Goal: Task Accomplishment & Management: Manage account settings

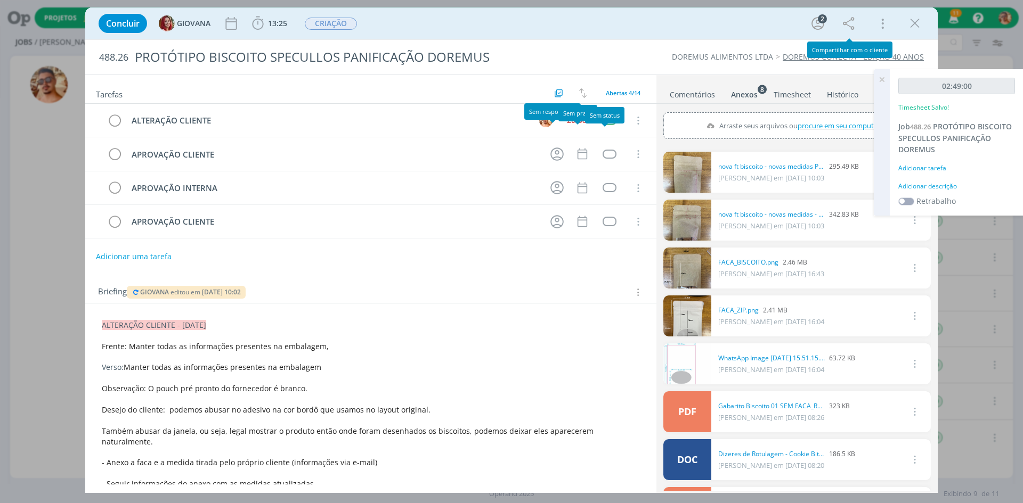
scroll to position [53, 0]
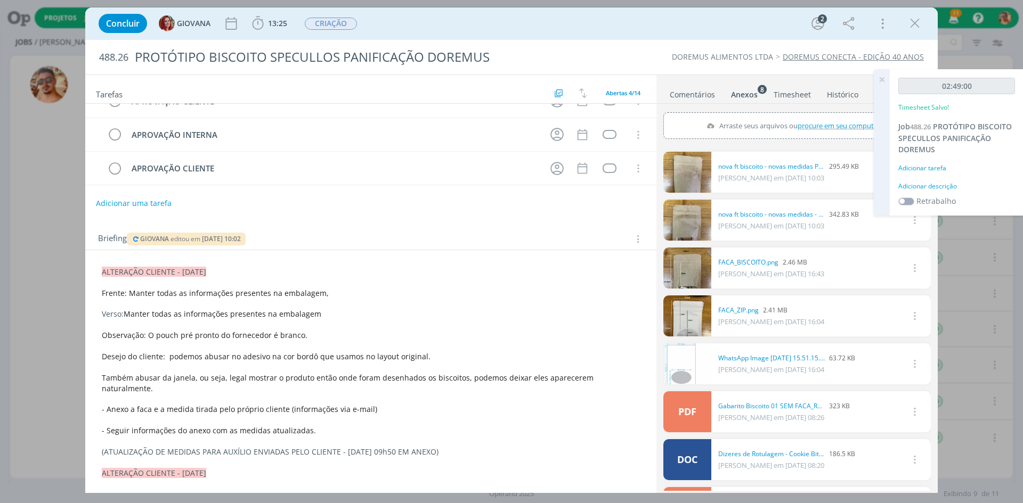
drag, startPoint x: 869, startPoint y: 80, endPoint x: 880, endPoint y: 78, distance: 10.8
click at [872, 80] on div "Projetos Jobs Conversas 11 Notificações Central de Ajuda Área de Membros Implan…" at bounding box center [511, 251] width 1023 height 503
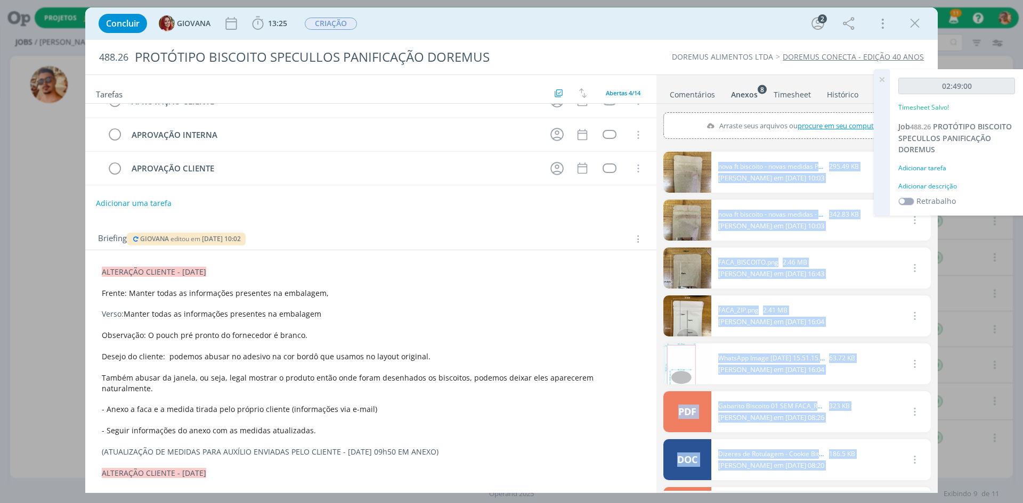
click at [880, 78] on icon at bounding box center [881, 79] width 19 height 21
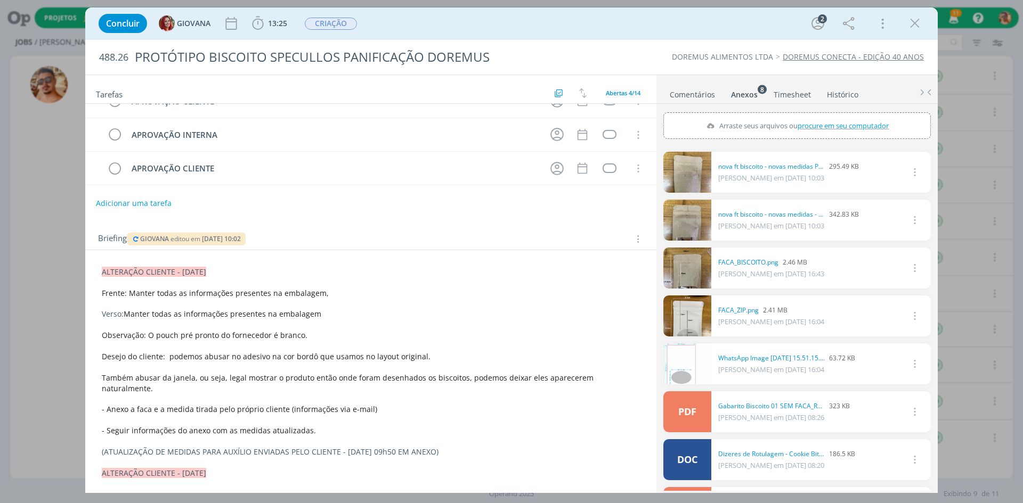
click at [702, 95] on link "Comentários" at bounding box center [692, 92] width 46 height 15
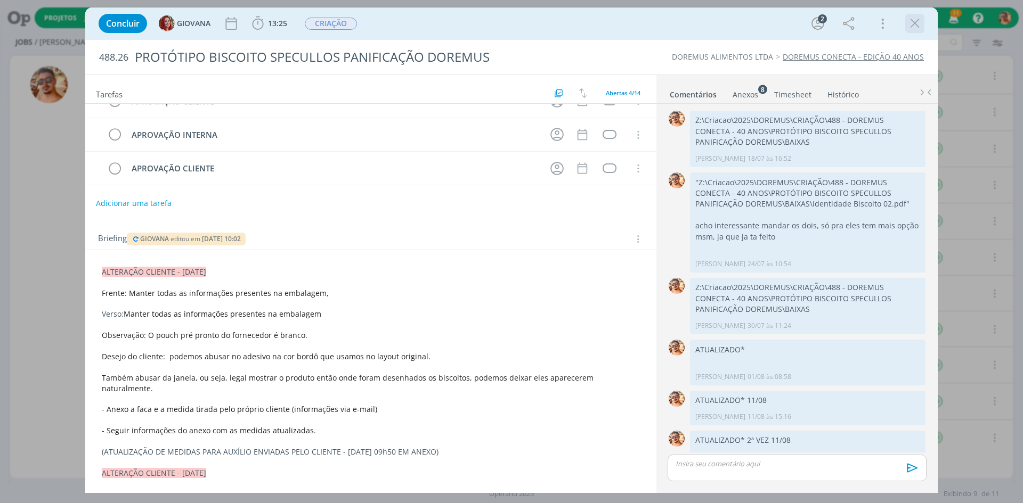
click at [914, 22] on icon "dialog" at bounding box center [915, 23] width 16 height 16
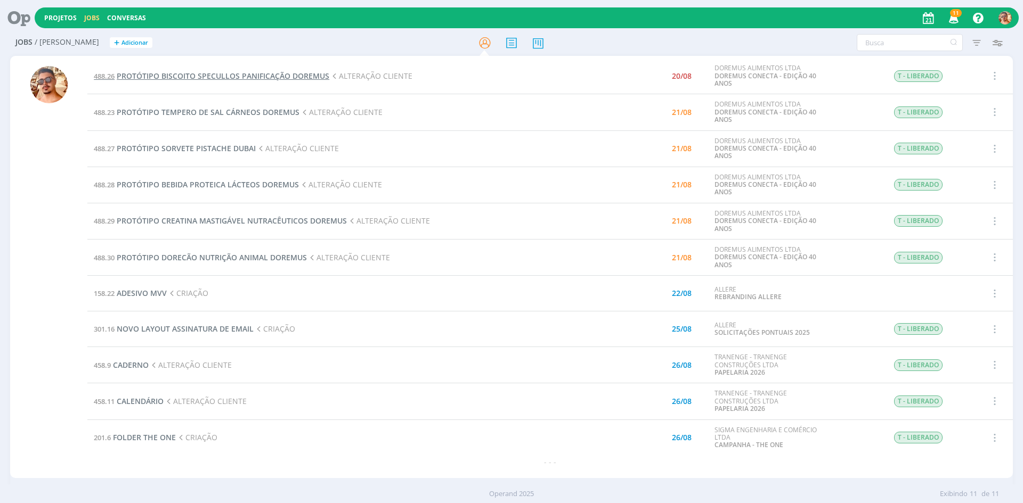
click at [229, 79] on span "PROTÓTIPO BISCOITO SPECULLOS PANIFICAÇÃO DOREMUS" at bounding box center [223, 76] width 213 height 10
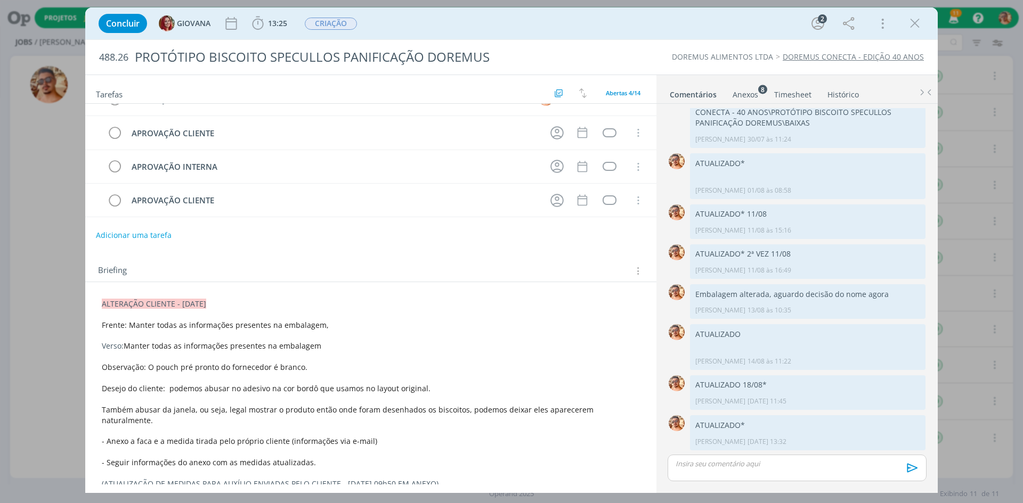
scroll to position [107, 0]
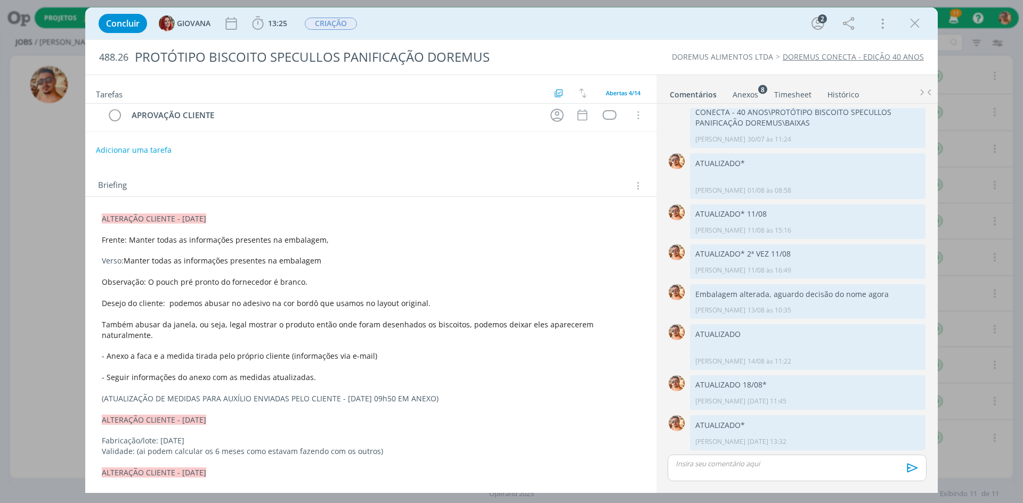
click at [742, 87] on link "Anexos 8" at bounding box center [745, 92] width 27 height 15
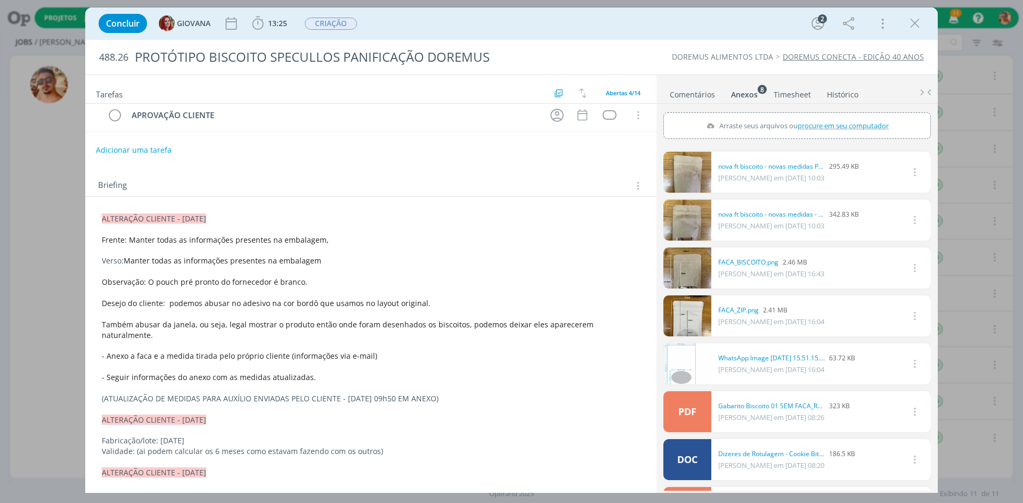
click at [692, 93] on link "Comentários" at bounding box center [692, 92] width 46 height 15
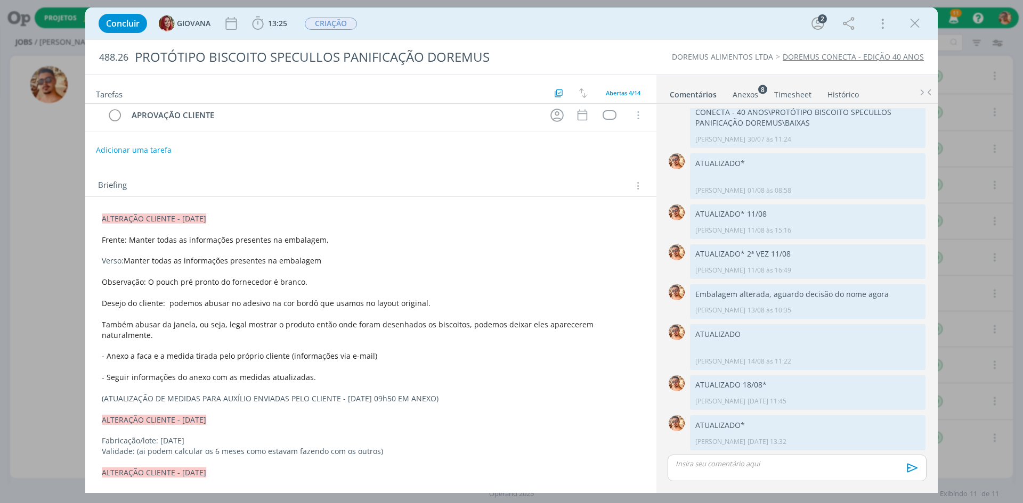
click at [760, 478] on div "dialog" at bounding box center [797, 468] width 259 height 27
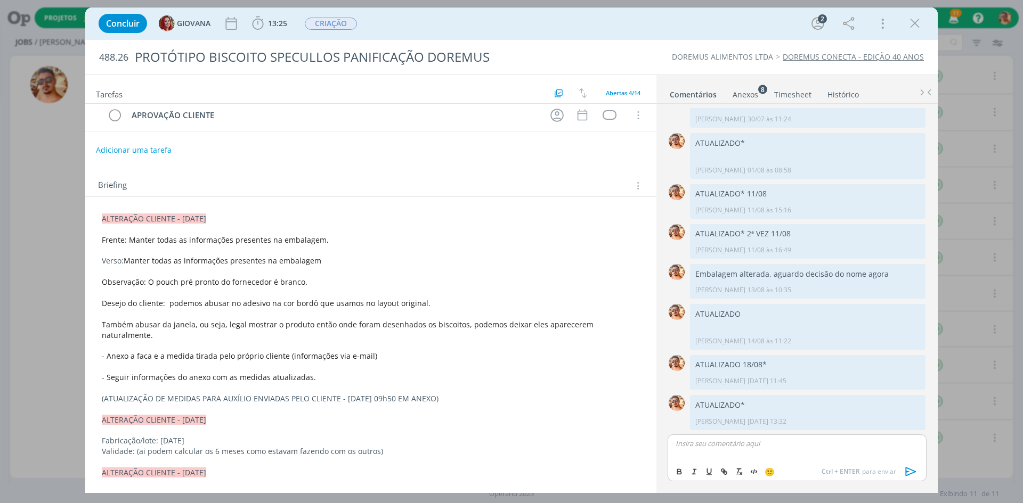
scroll to position [218, 0]
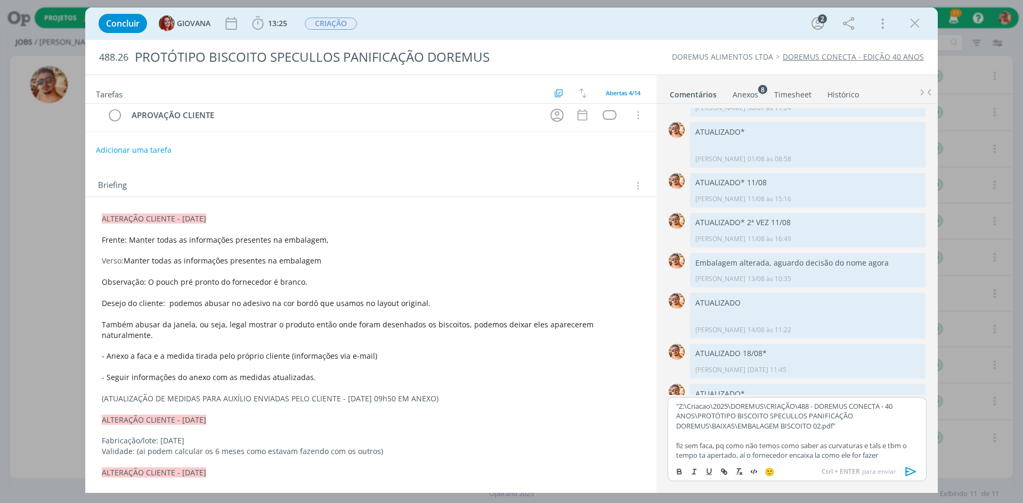
click at [909, 469] on icon "dialog" at bounding box center [911, 471] width 11 height 9
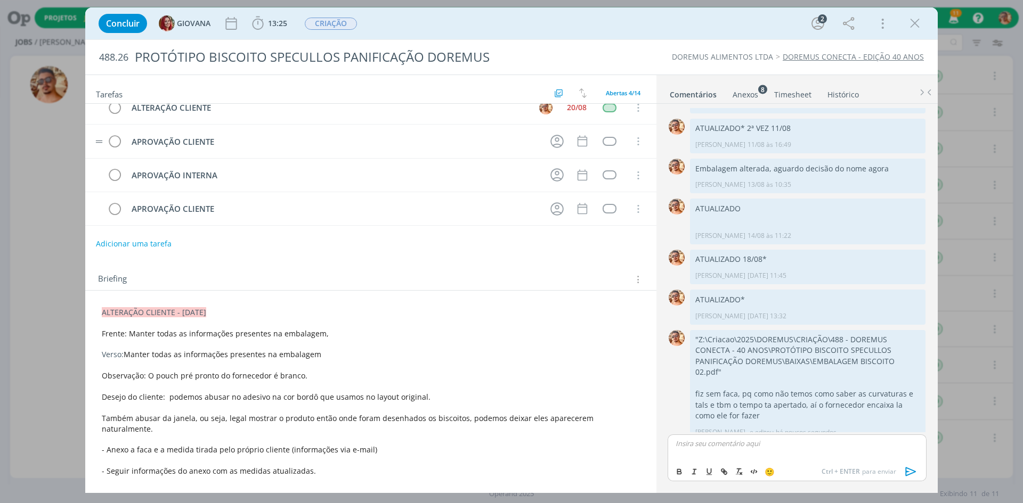
scroll to position [0, 0]
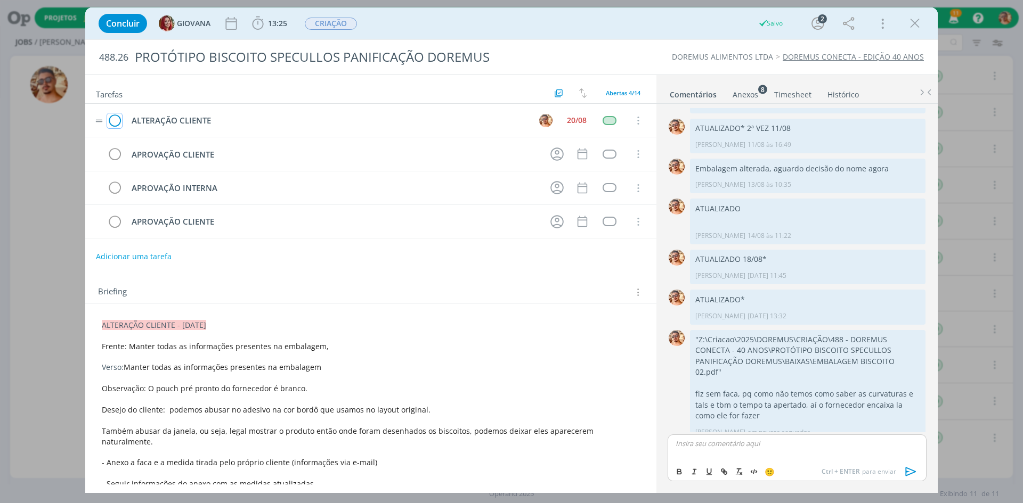
click at [117, 115] on icon "dialog" at bounding box center [114, 121] width 15 height 16
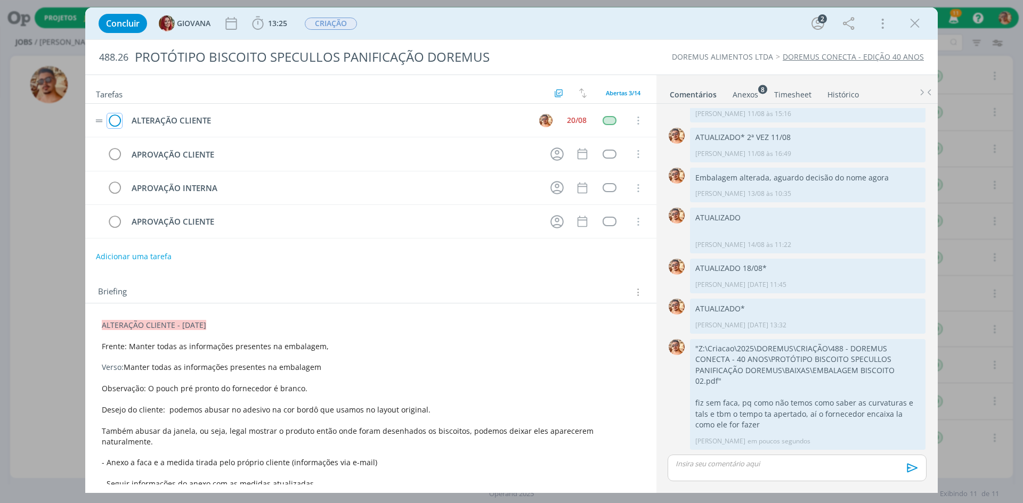
scroll to position [292, 0]
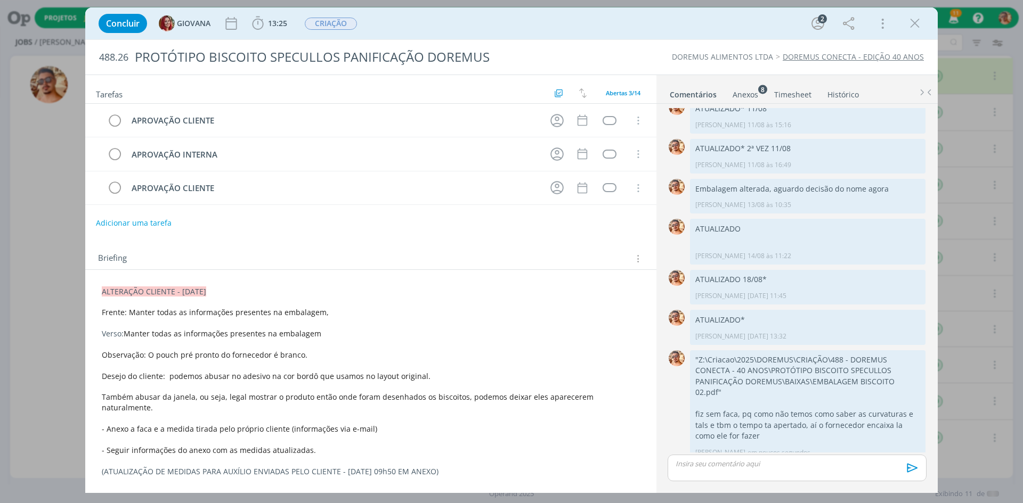
click at [918, 29] on icon "dialog" at bounding box center [915, 23] width 16 height 16
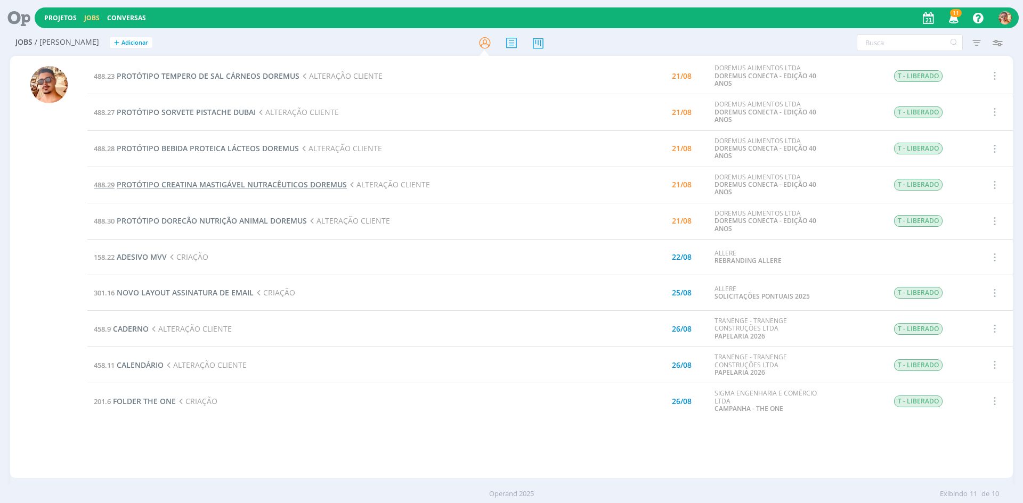
click at [235, 183] on span "PROTÓTIPO CREATINA MASTIGÁVEL NUTRACÊUTICOS DOREMUS" at bounding box center [232, 185] width 230 height 10
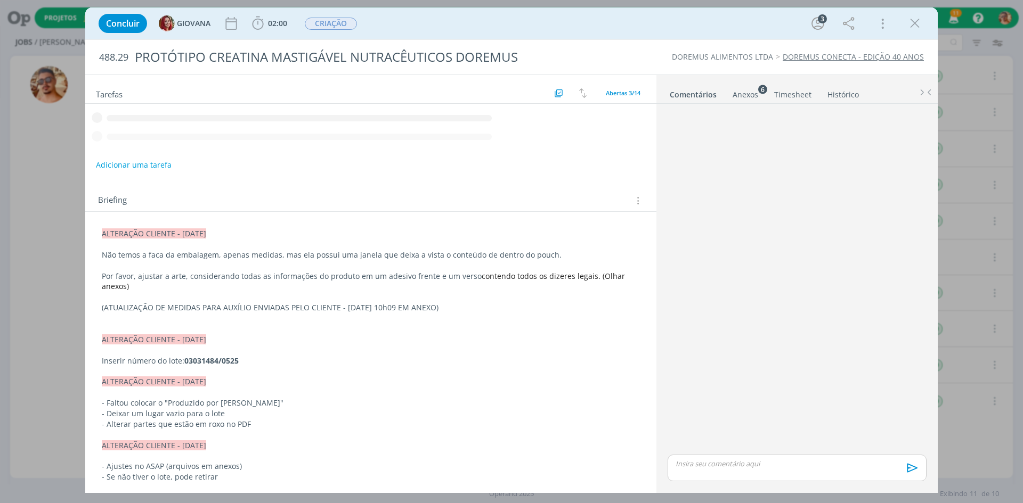
scroll to position [92, 0]
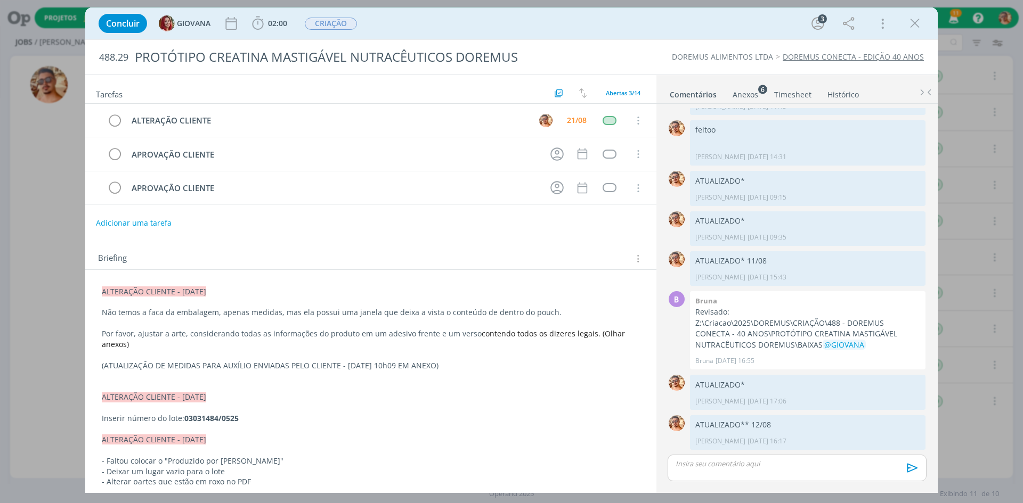
click at [740, 94] on div "Anexos 6" at bounding box center [746, 95] width 26 height 11
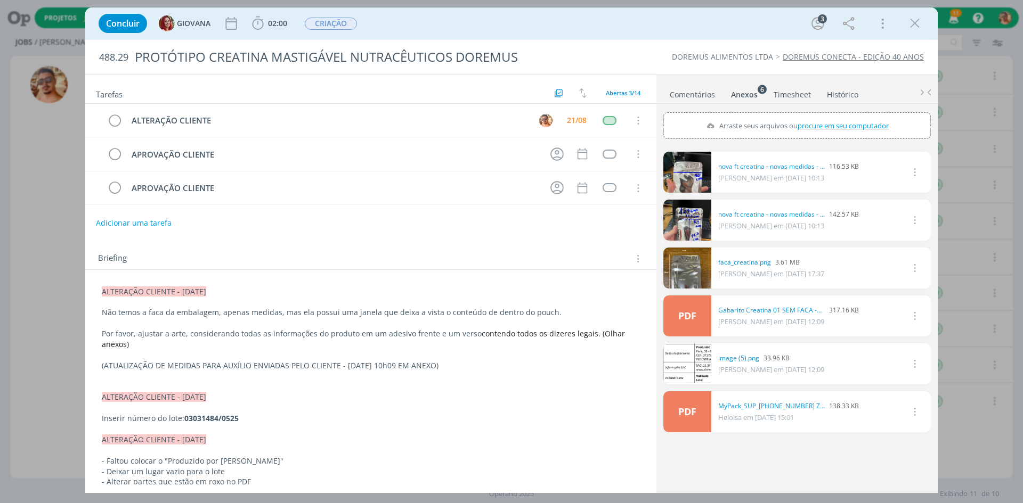
click at [702, 90] on link "Comentários" at bounding box center [692, 92] width 46 height 15
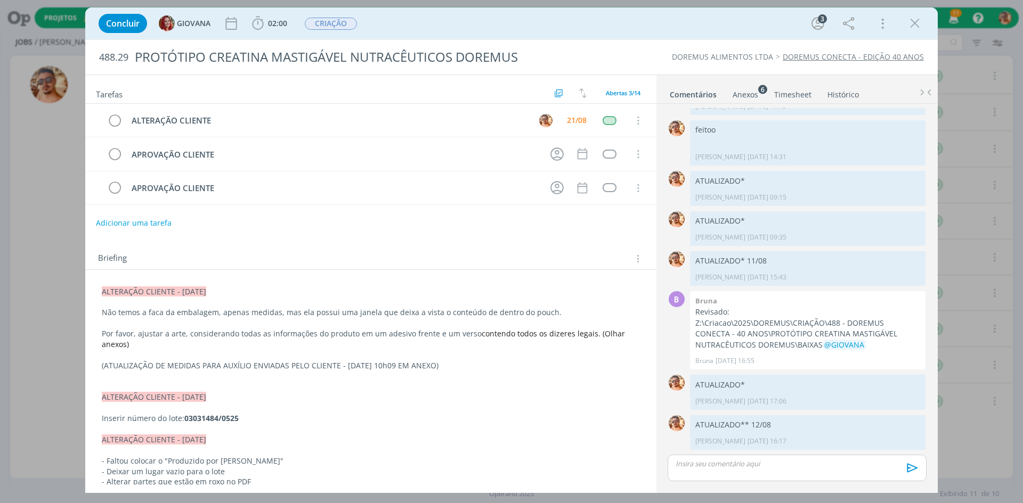
click at [684, 96] on link "Comentários" at bounding box center [693, 92] width 48 height 15
click at [748, 473] on div "dialog" at bounding box center [797, 468] width 259 height 27
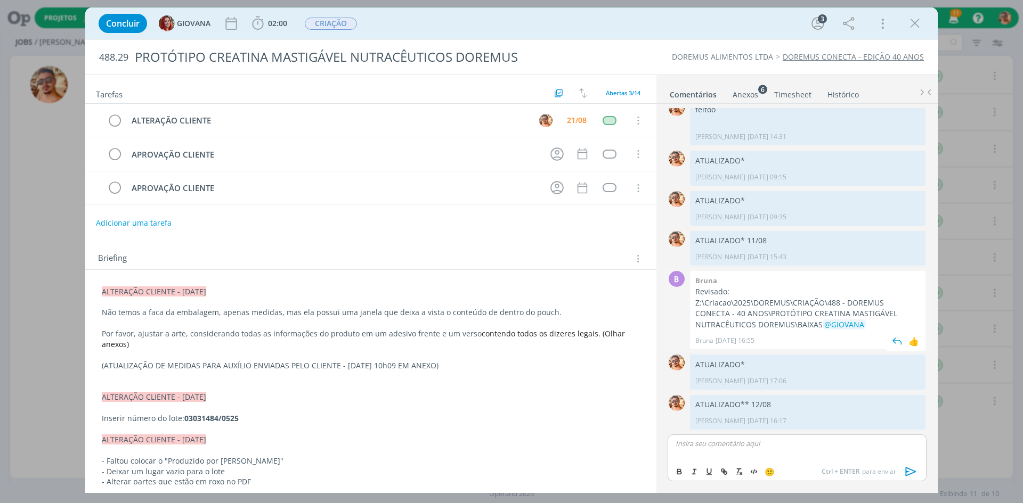
scroll to position [124, 0]
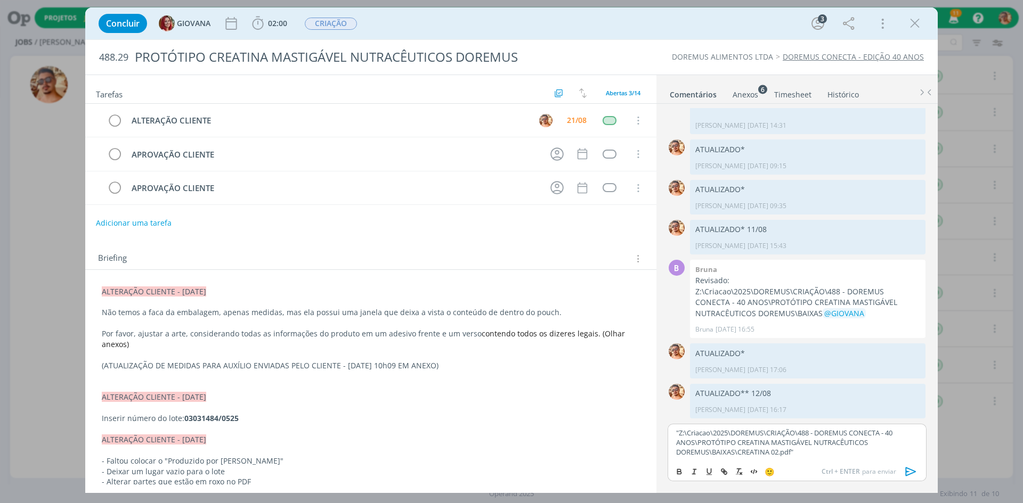
click at [918, 474] on icon "dialog" at bounding box center [911, 472] width 16 height 16
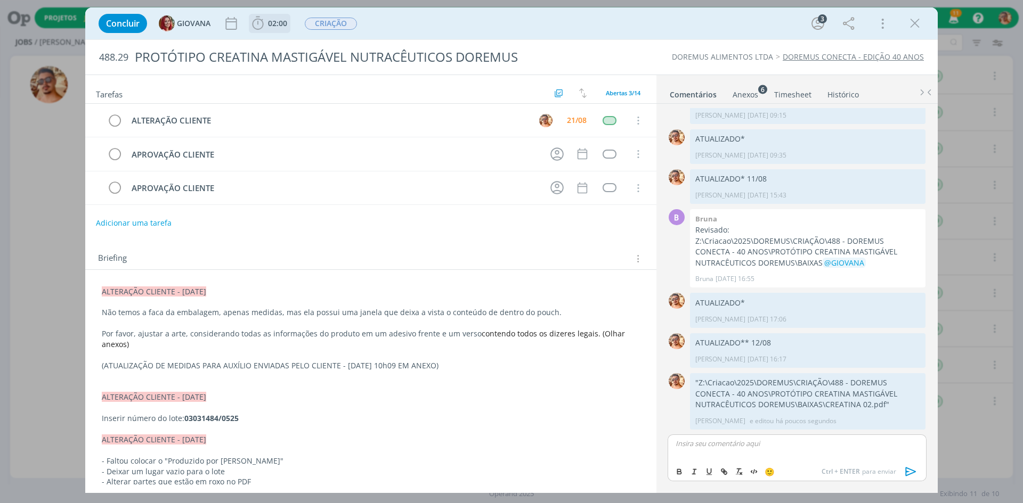
click at [279, 20] on span "02:00" at bounding box center [277, 23] width 19 height 10
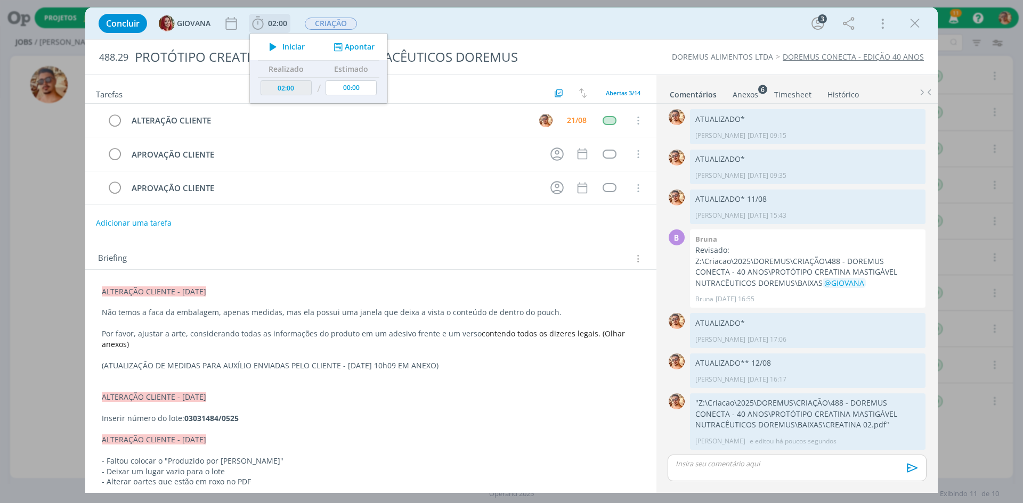
scroll to position [154, 0]
click at [347, 51] on button "Apontar" at bounding box center [353, 47] width 44 height 11
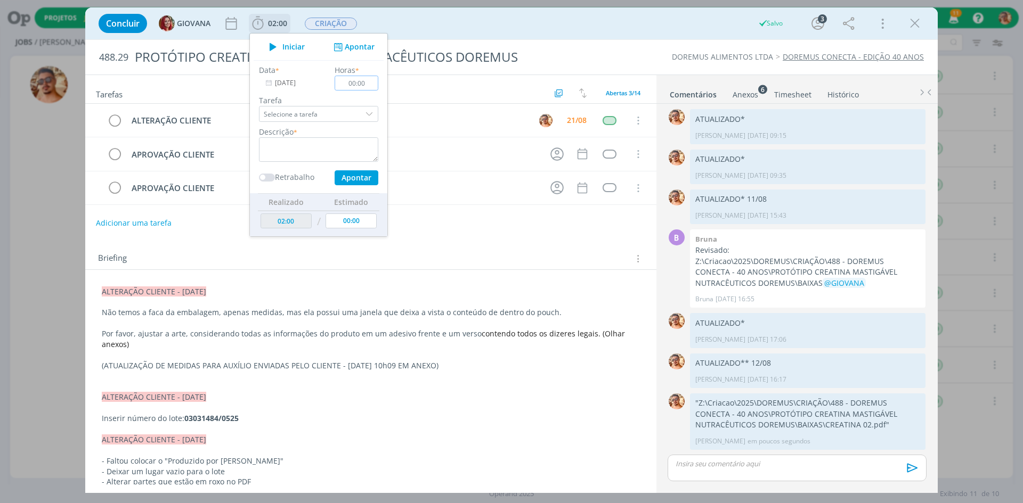
click at [353, 84] on input "00:00" at bounding box center [357, 83] width 44 height 15
type input "01:00"
click at [335, 145] on textarea "dialog" at bounding box center [318, 149] width 119 height 25
type textarea "a"
click at [356, 172] on button "Apontar" at bounding box center [357, 177] width 44 height 15
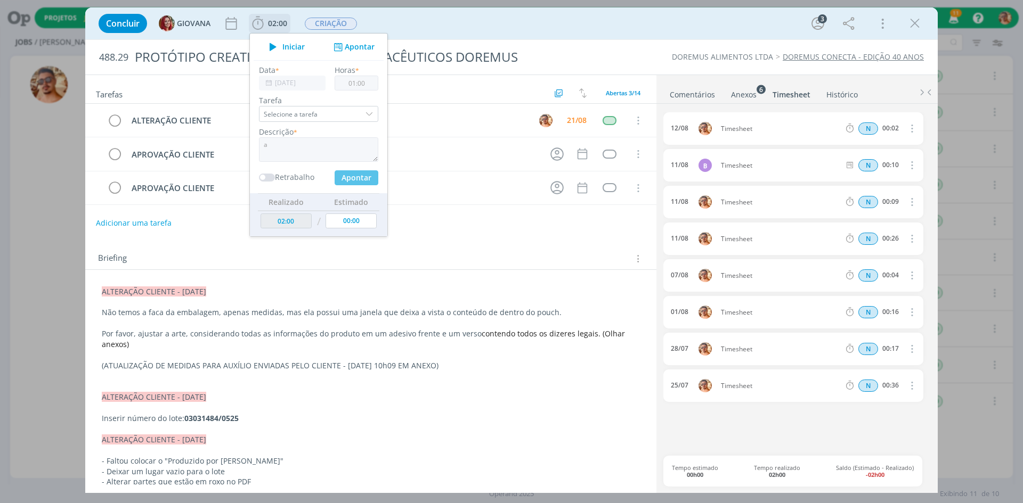
type input "03:00"
type input "00:00"
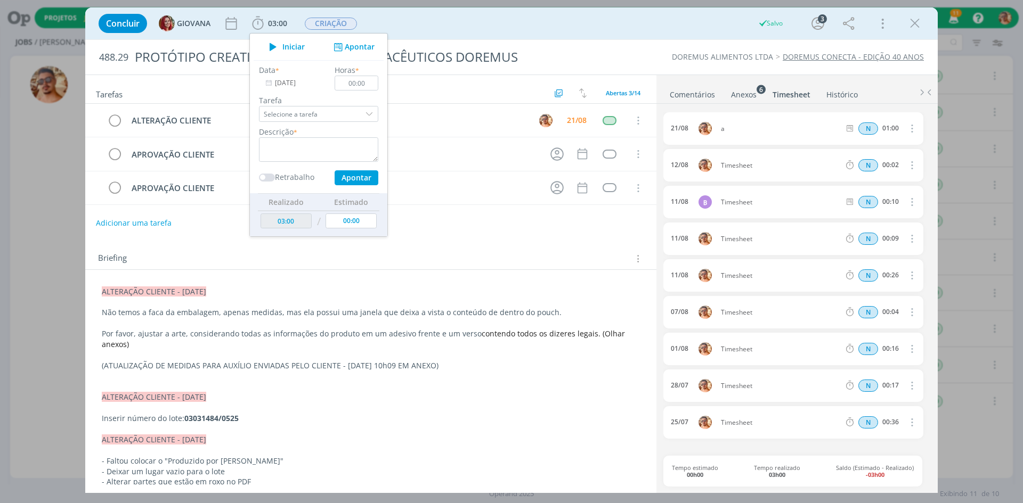
click at [456, 25] on div "Concluir GIOVANA 03:00 Iniciar Apontar Data * 21/08/2025 Horas * 00:00 Tarefa S…" at bounding box center [511, 24] width 836 height 26
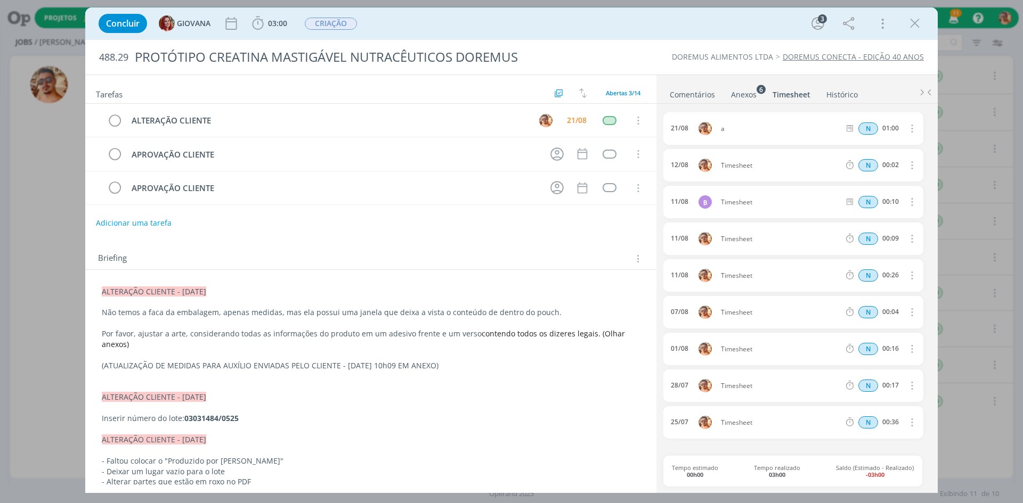
drag, startPoint x: 741, startPoint y: 93, endPoint x: 732, endPoint y: 92, distance: 9.6
click at [740, 92] on div "Anexos 6" at bounding box center [744, 95] width 26 height 11
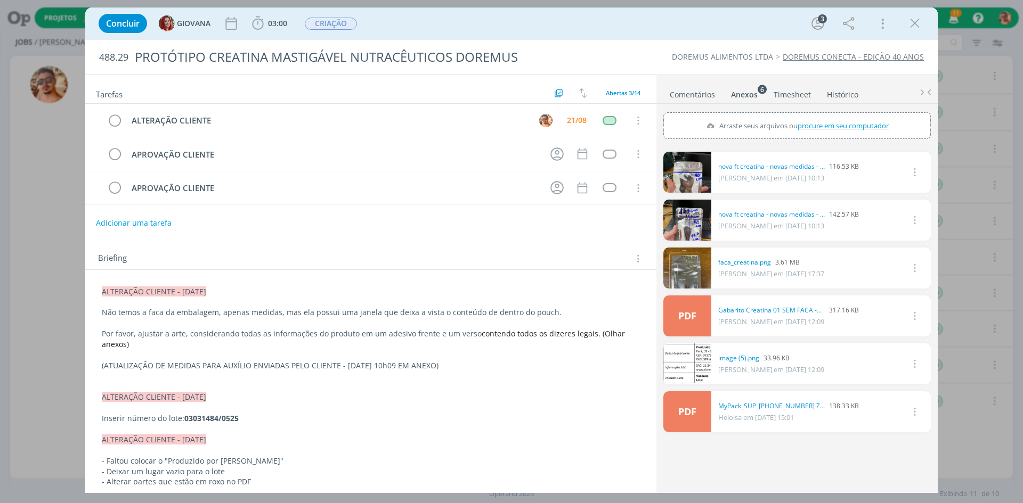
click at [705, 90] on link "Comentários" at bounding box center [692, 92] width 46 height 15
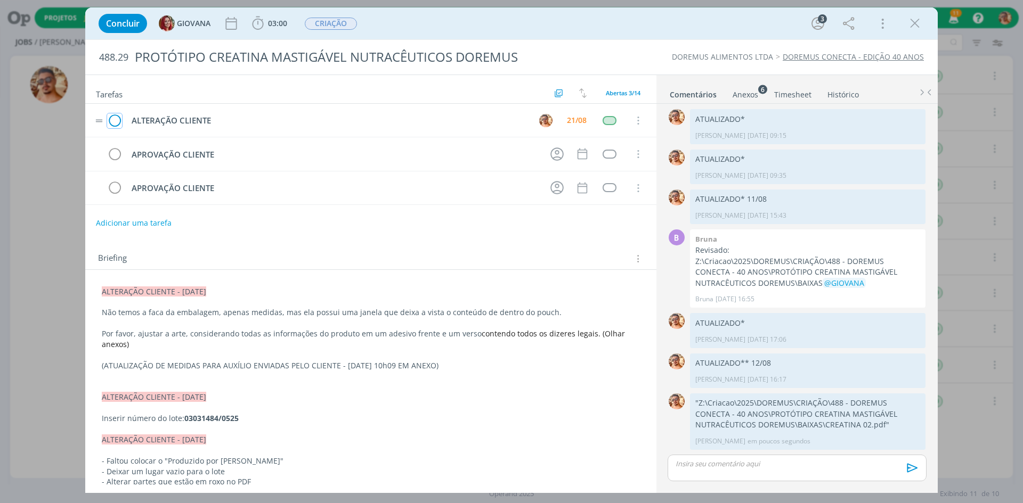
click at [120, 115] on icon "dialog" at bounding box center [114, 121] width 15 height 16
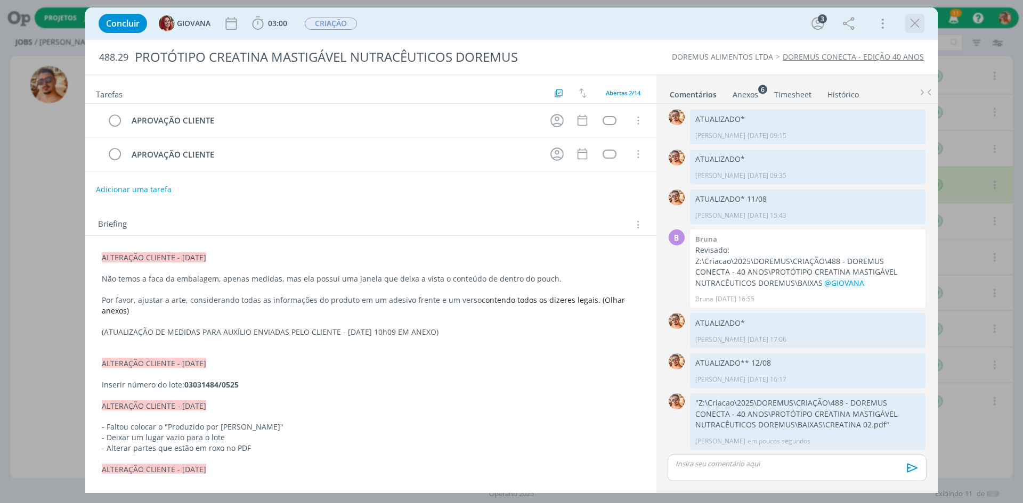
click at [920, 21] on icon "dialog" at bounding box center [915, 23] width 16 height 16
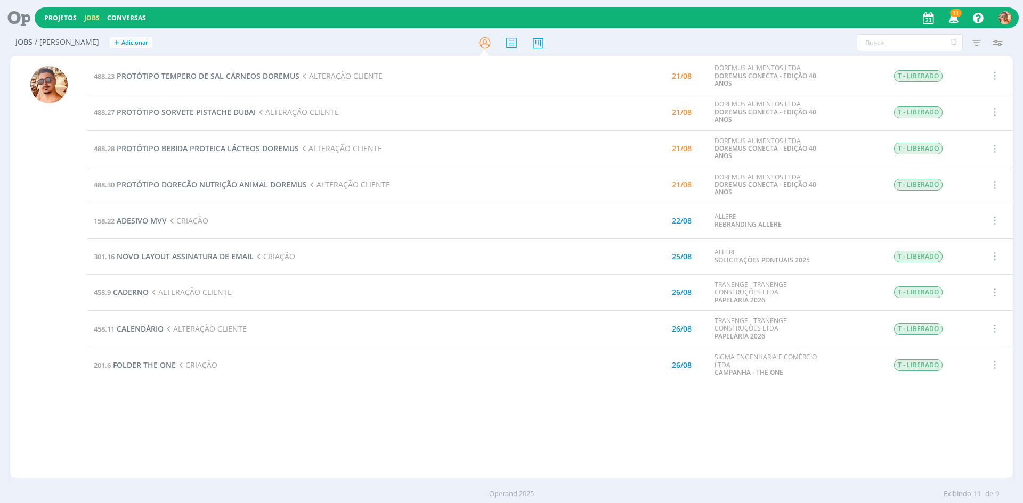
click at [276, 184] on span "PROTÓTIPO DORECÃO NUTRIÇÃO ANIMAL DOREMUS" at bounding box center [212, 185] width 190 height 10
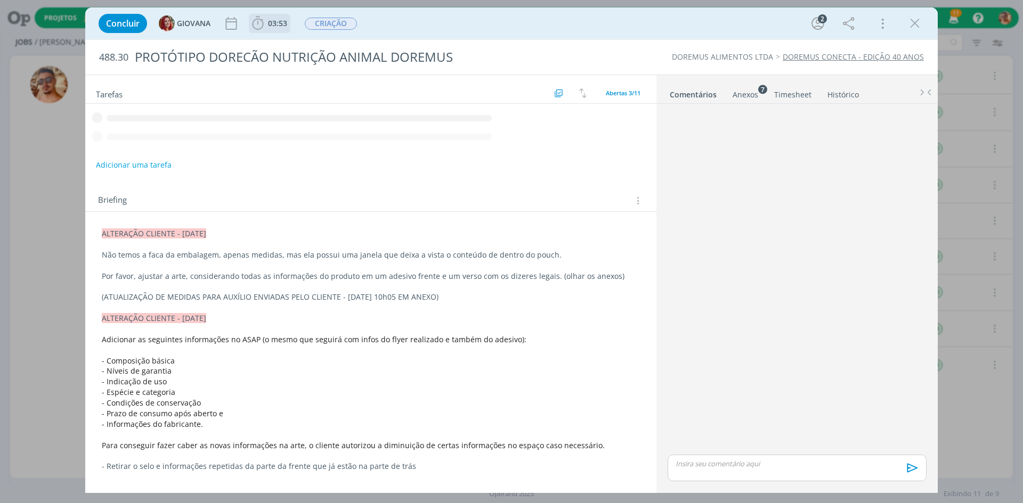
drag, startPoint x: 282, startPoint y: 27, endPoint x: 276, endPoint y: 64, distance: 37.8
click at [282, 27] on span "03:53" at bounding box center [277, 23] width 19 height 10
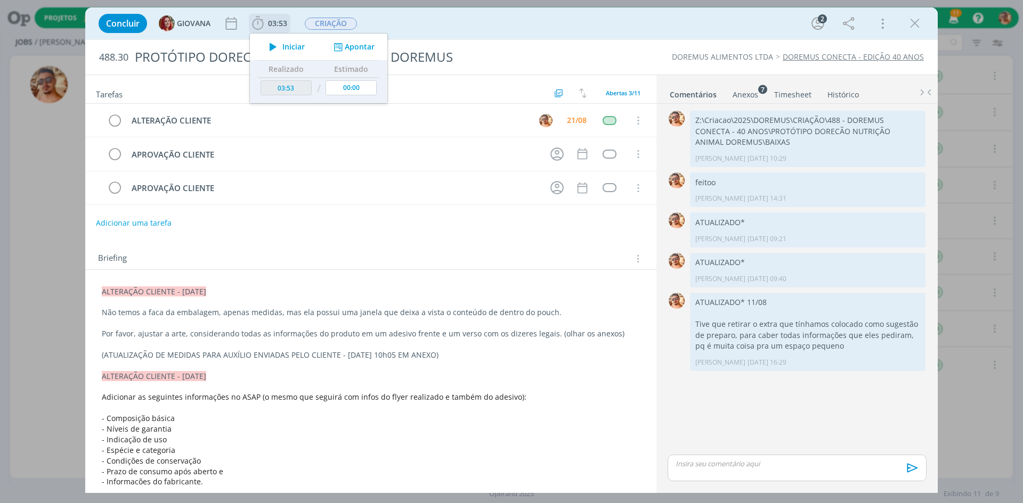
click at [278, 48] on icon "dialog" at bounding box center [273, 47] width 19 height 14
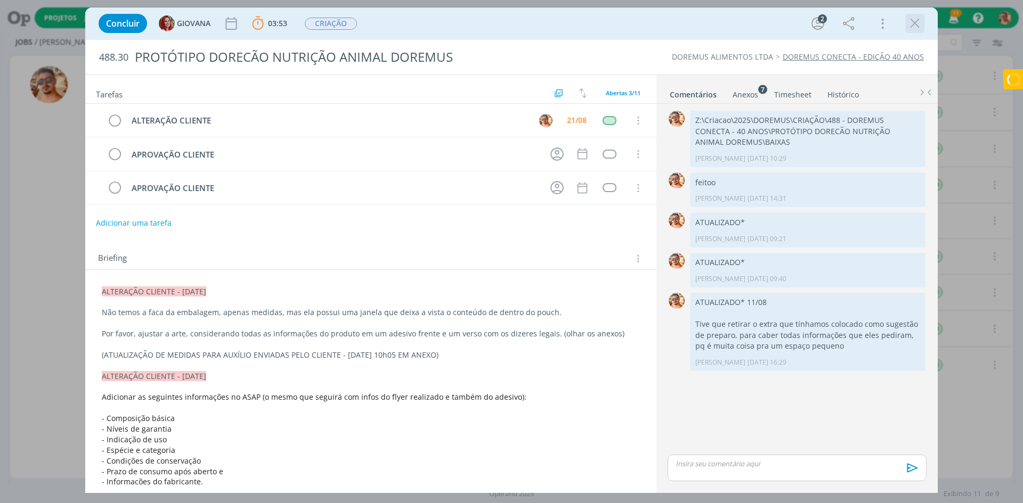
click at [913, 26] on icon "dialog" at bounding box center [915, 23] width 16 height 16
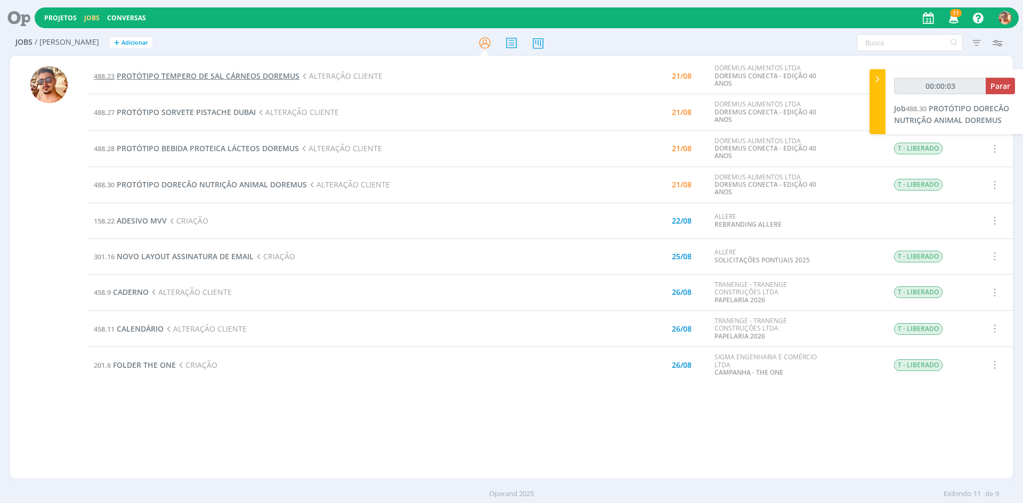
click at [205, 71] on span "PROTÓTIPO TEMPERO DE SAL CÁRNEOS DOREMUS" at bounding box center [208, 76] width 183 height 10
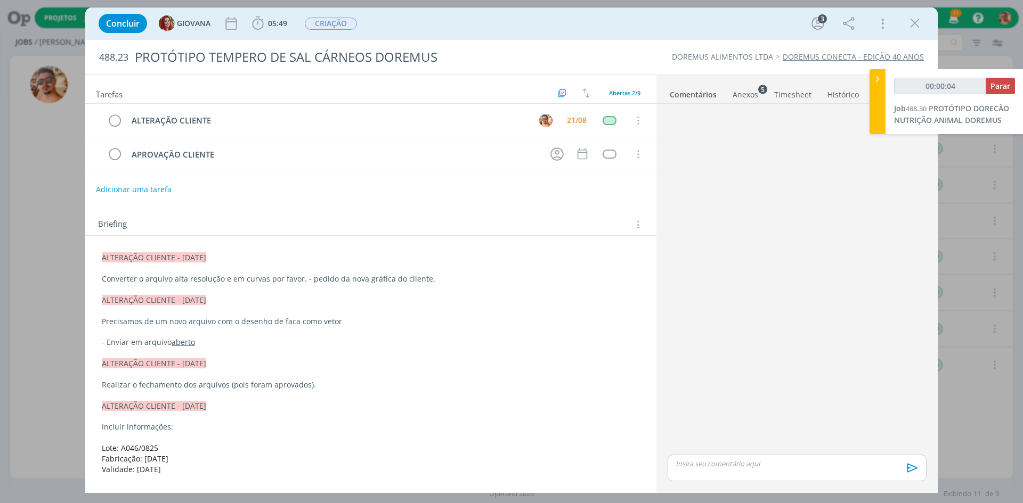
scroll to position [108, 0]
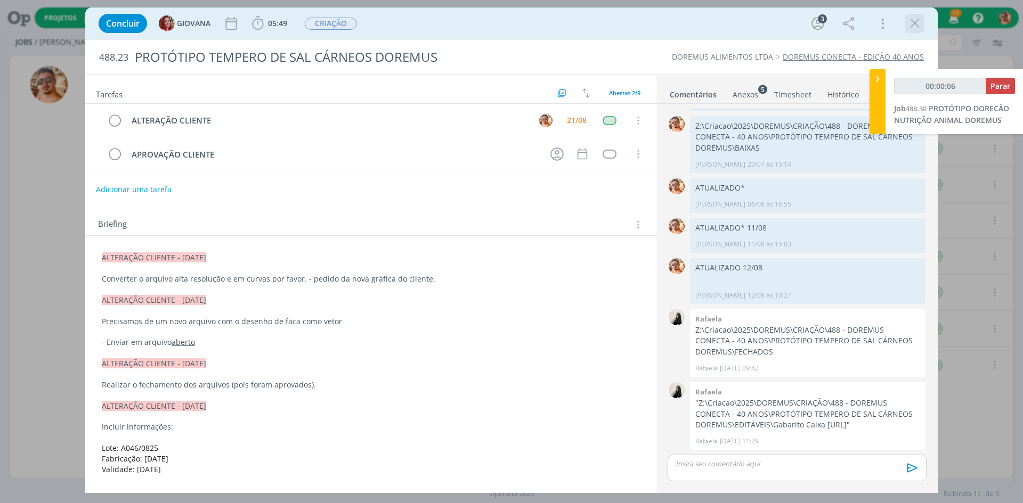
click at [921, 26] on icon "dialog" at bounding box center [915, 23] width 16 height 16
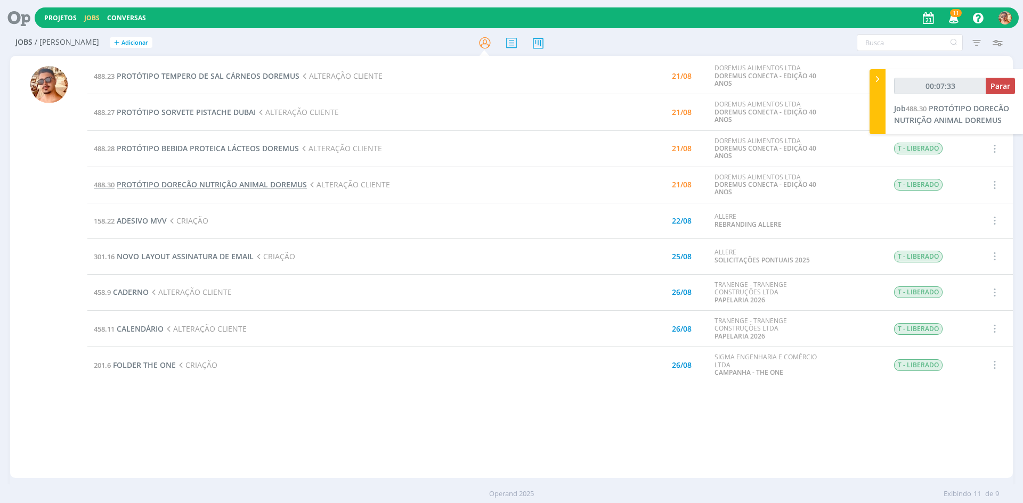
drag, startPoint x: 198, startPoint y: 190, endPoint x: 204, endPoint y: 189, distance: 6.4
click at [200, 190] on td "488.30 PROTÓTIPO DORECÃO NUTRIÇÃO ANIMAL DOREMUS ALTERAÇÃO CLIENTE" at bounding box center [338, 185] width 503 height 36
click at [206, 187] on span "PROTÓTIPO DORECÃO NUTRIÇÃO ANIMAL DOREMUS" at bounding box center [212, 185] width 190 height 10
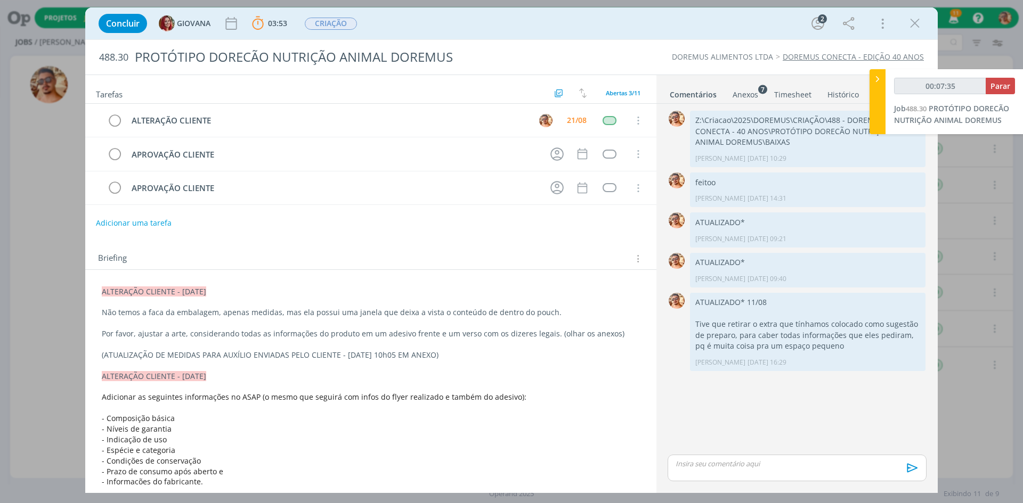
click at [729, 95] on li "Comentários" at bounding box center [700, 92] width 63 height 15
click at [745, 95] on div "Anexos 7" at bounding box center [746, 95] width 26 height 11
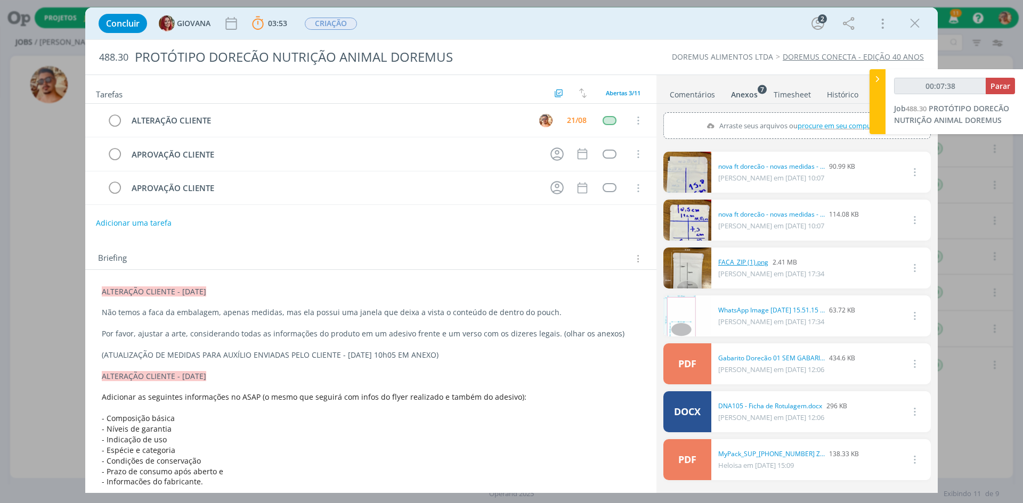
drag, startPoint x: 745, startPoint y: 168, endPoint x: 728, endPoint y: 265, distance: 98.5
drag, startPoint x: 920, startPoint y: 28, endPoint x: 809, endPoint y: 66, distance: 116.8
click at [920, 28] on icon "dialog" at bounding box center [915, 23] width 16 height 16
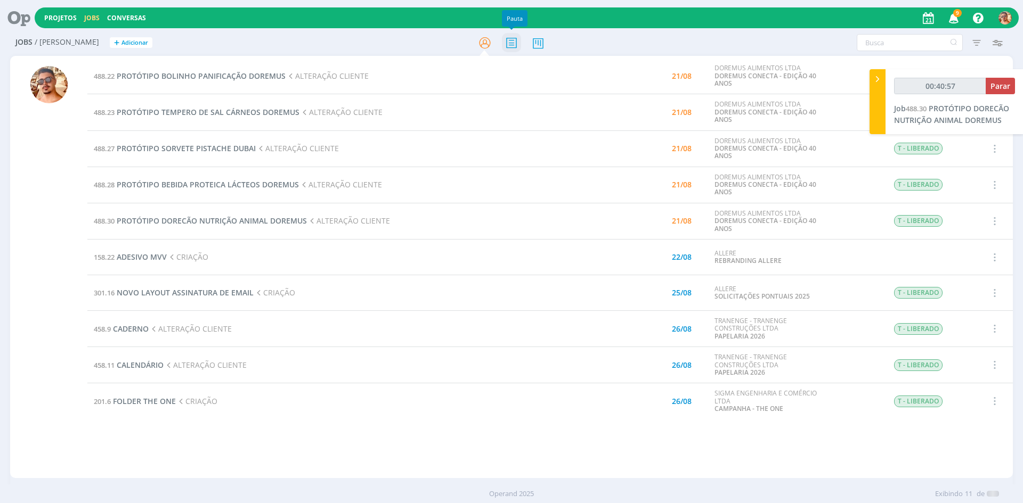
click at [517, 48] on icon at bounding box center [511, 43] width 19 height 21
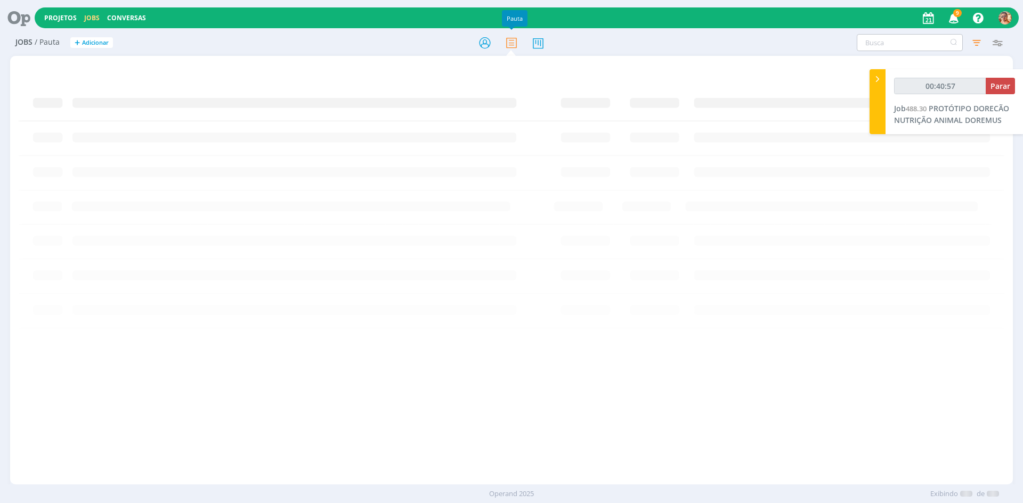
type input "00:40:58"
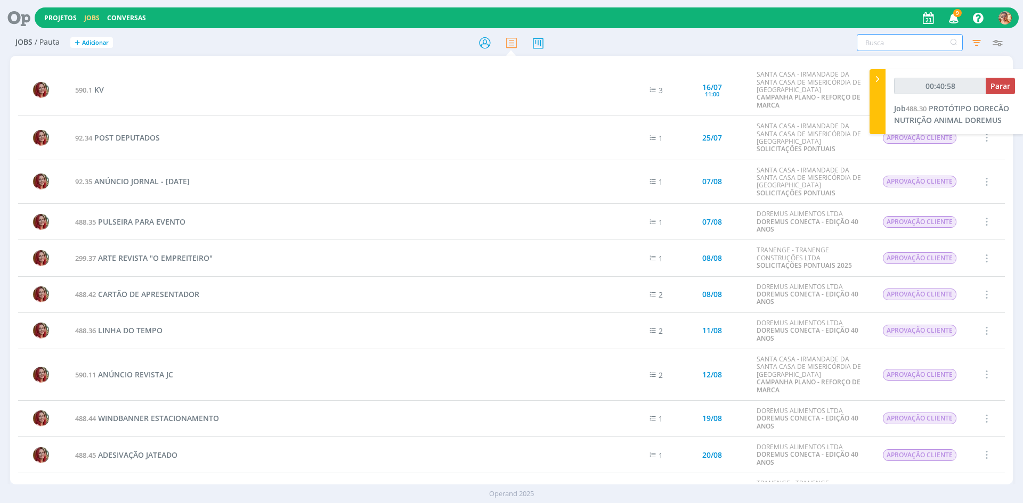
click at [886, 42] on input "text" at bounding box center [910, 42] width 106 height 17
type input "cr"
type input "00:40:59"
type input "creati"
type input "00:41:00"
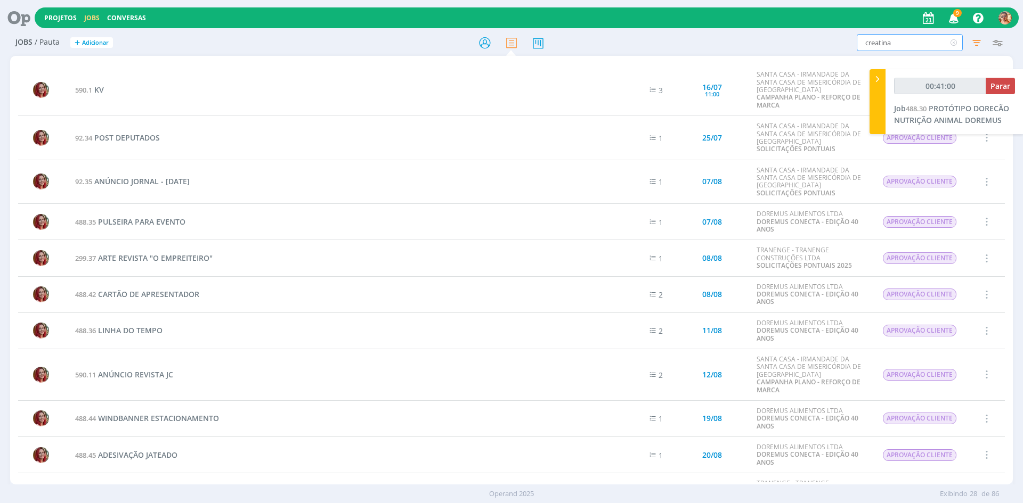
type input "creatina"
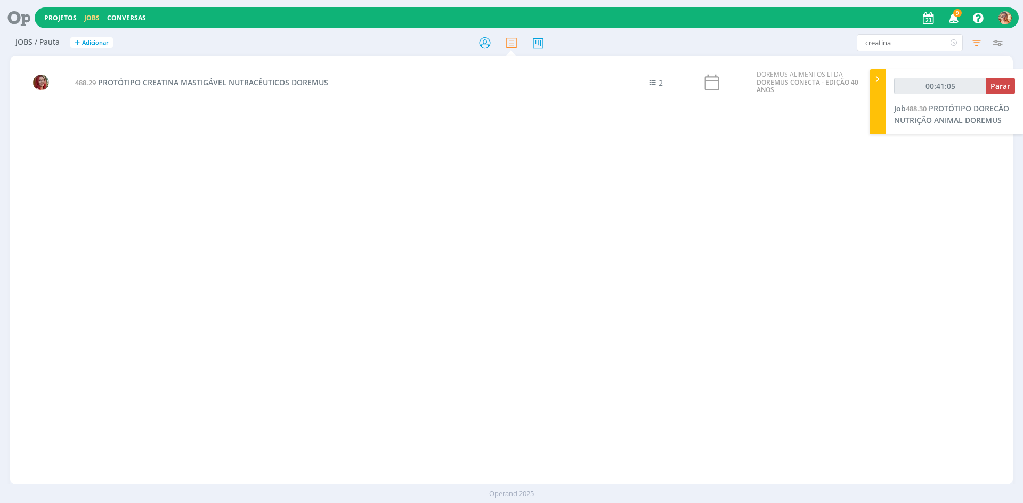
click at [201, 87] on span "PROTÓTIPO CREATINA MASTIGÁVEL NUTRACÊUTICOS DOREMUS" at bounding box center [213, 82] width 230 height 10
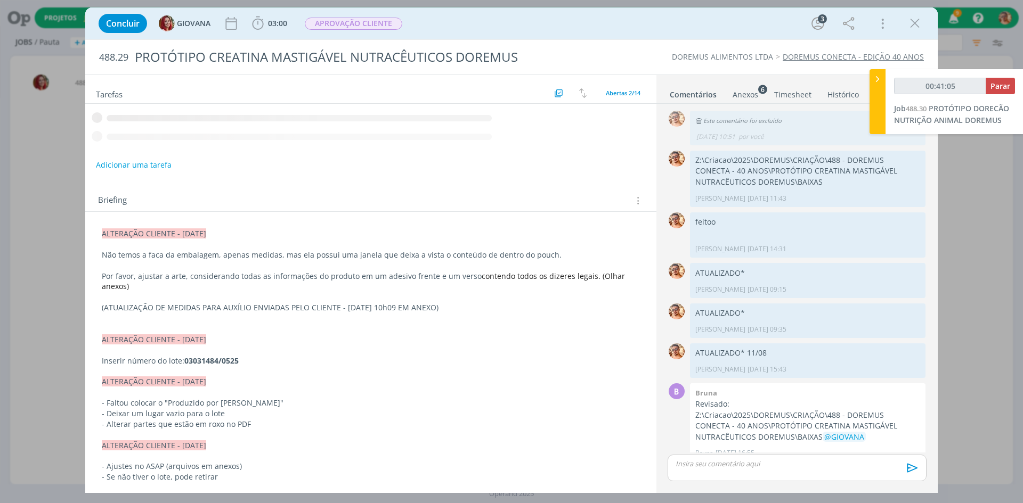
scroll to position [154, 0]
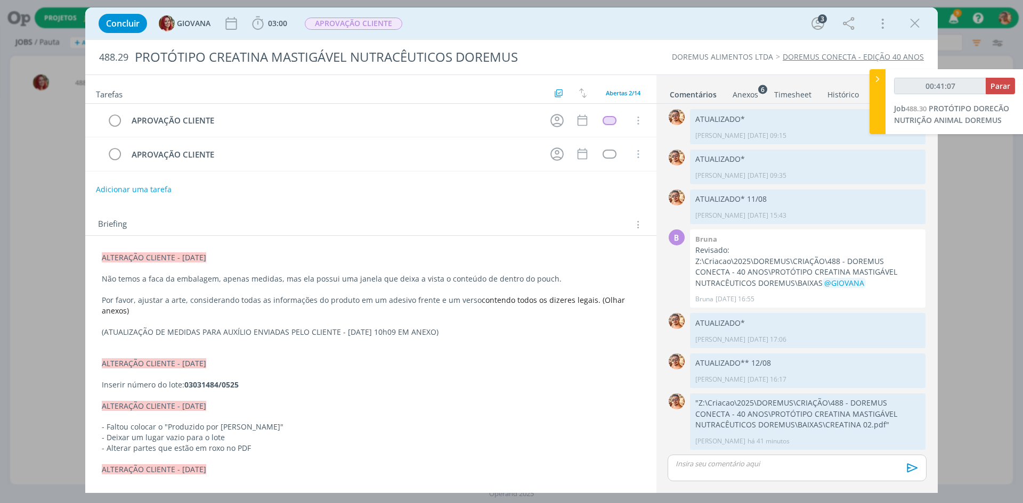
drag, startPoint x: 754, startPoint y: 84, endPoint x: 749, endPoint y: 96, distance: 14.1
click at [752, 86] on ul "Comentários Anexos 6 Timesheet Histórico" at bounding box center [796, 89] width 281 height 29
click at [749, 96] on div "Anexos 6" at bounding box center [746, 95] width 26 height 11
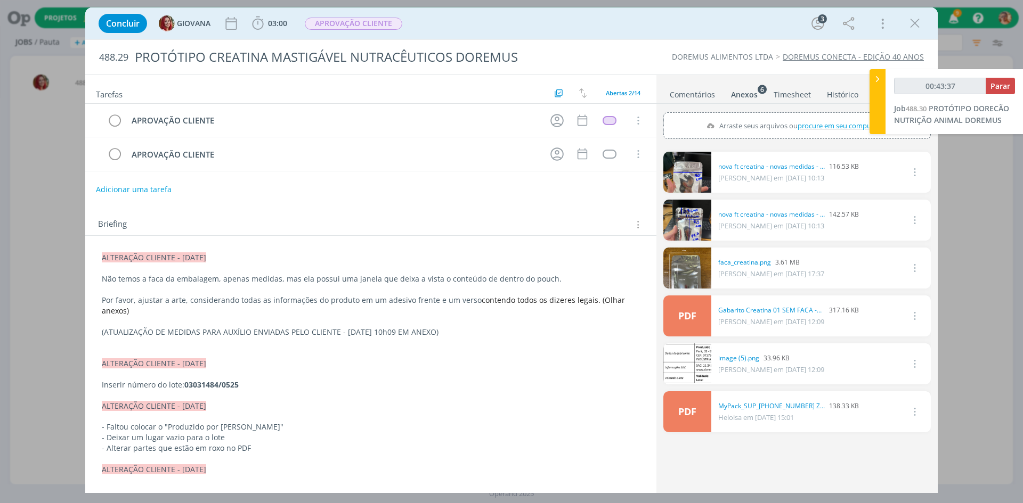
click at [918, 19] on icon "dialog" at bounding box center [915, 23] width 16 height 16
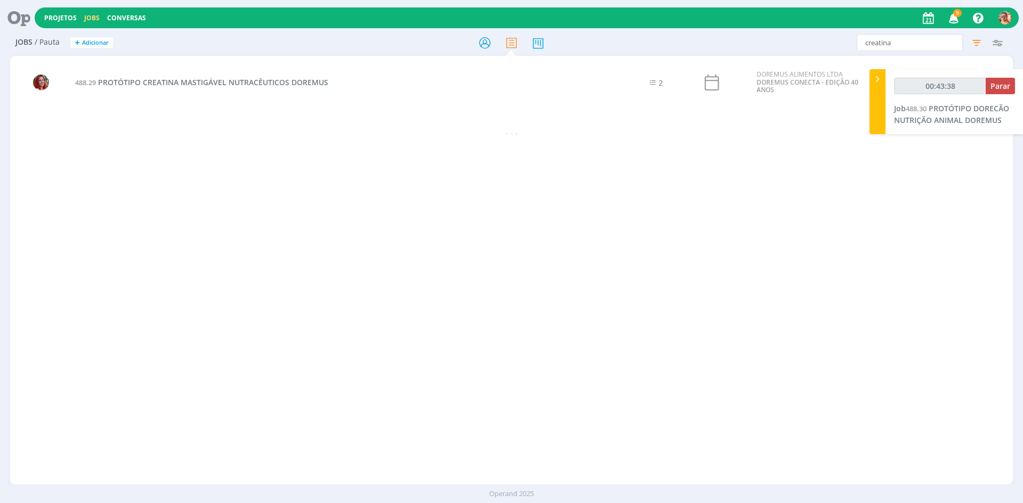
click at [889, 41] on div at bounding box center [511, 251] width 1023 height 503
click at [886, 39] on input "creatina" at bounding box center [910, 42] width 106 height 17
type input "00:43:39"
type input "bisc"
type input "00:43:40"
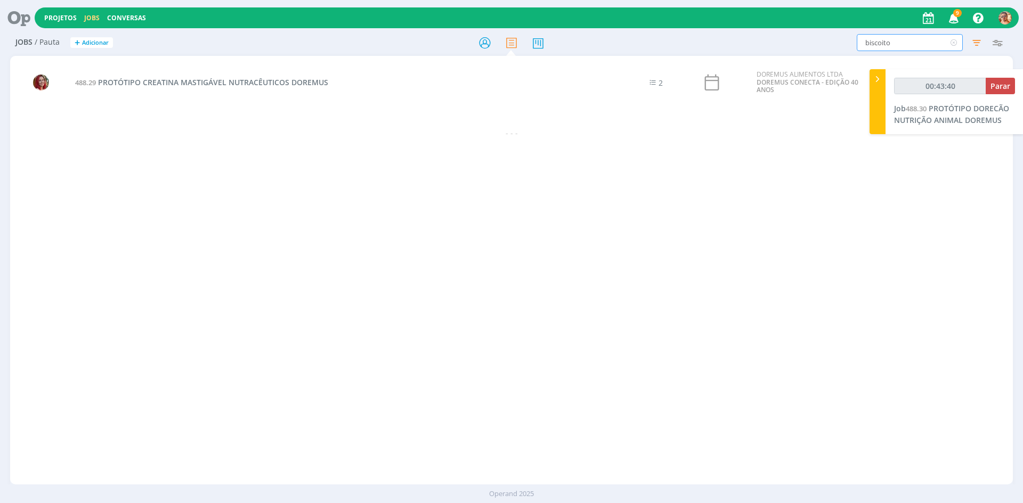
type input "biscoito"
click at [156, 82] on span "PROTÓTIPO BISCOITO SPECULLOS PANIFICAÇÃO DOREMUS" at bounding box center [204, 82] width 213 height 10
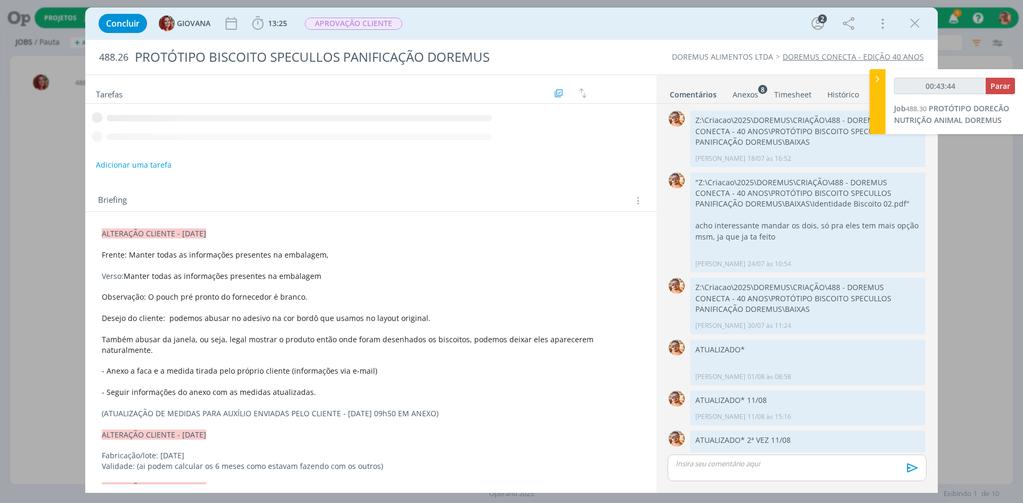
scroll to position [292, 0]
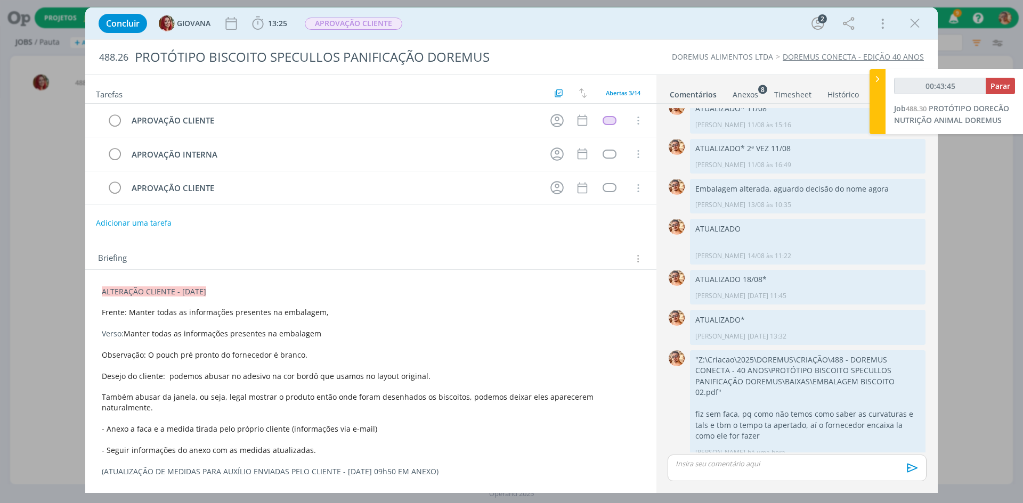
click at [748, 95] on div "Anexos 8" at bounding box center [746, 95] width 26 height 11
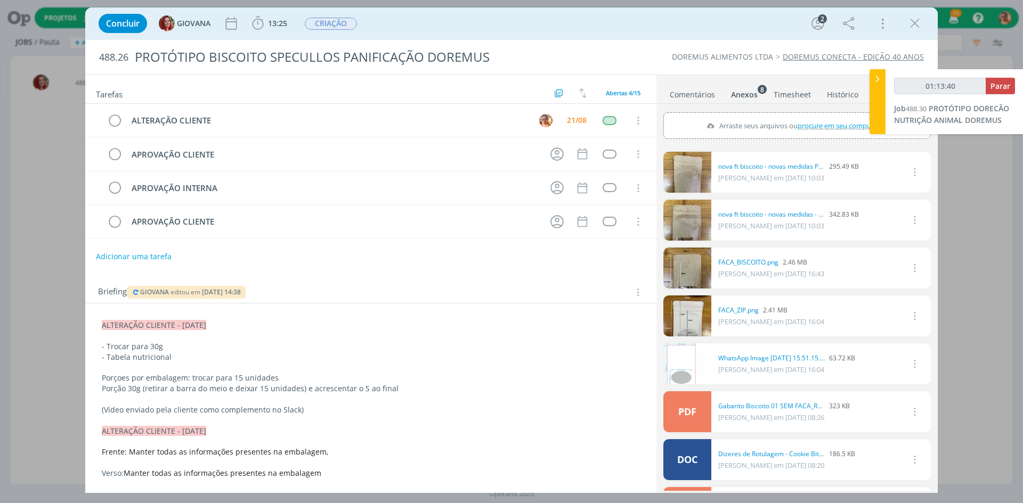
type input "01:13:41"
click at [1001, 82] on span "Parar" at bounding box center [1000, 86] width 20 height 10
drag, startPoint x: 911, startPoint y: 25, endPoint x: 351, endPoint y: 119, distance: 567.9
click at [910, 25] on icon "dialog" at bounding box center [915, 23] width 16 height 16
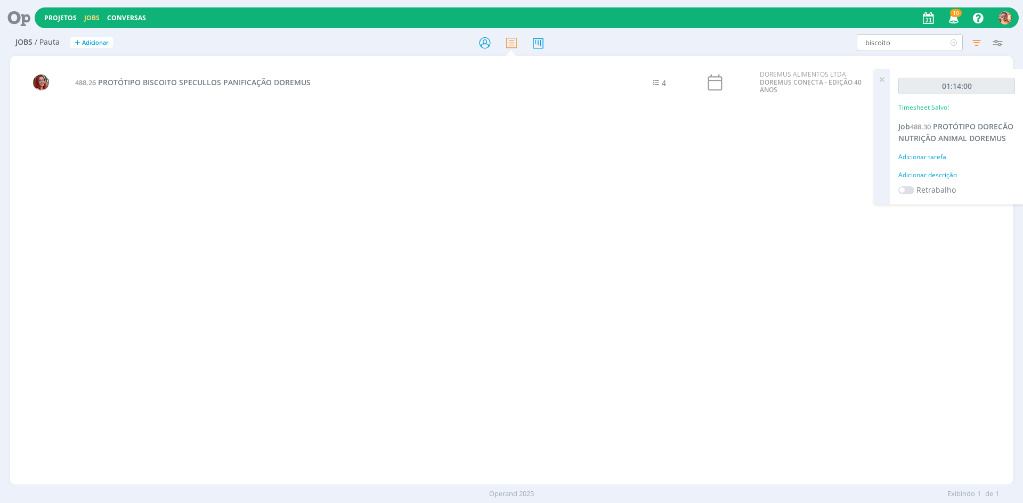
click at [958, 43] on icon at bounding box center [953, 42] width 13 height 17
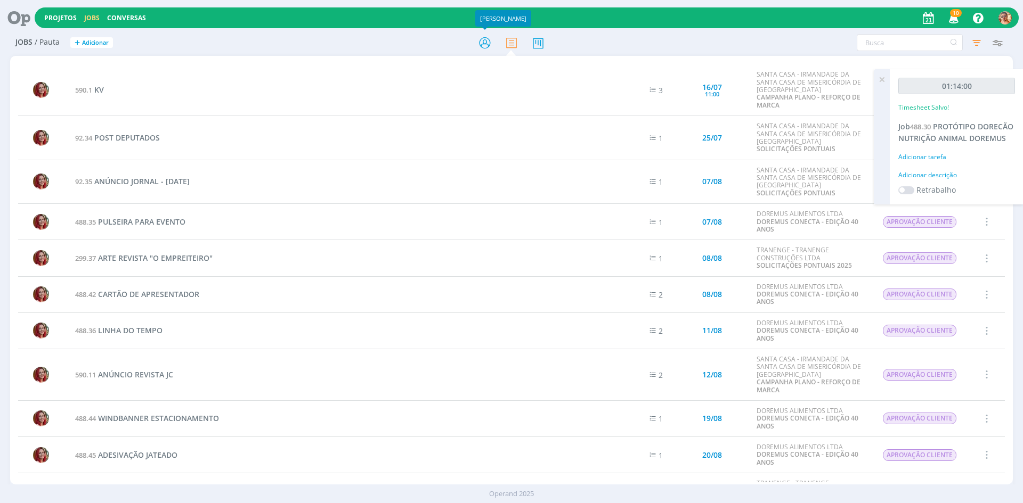
click at [481, 53] on icon at bounding box center [484, 43] width 19 height 21
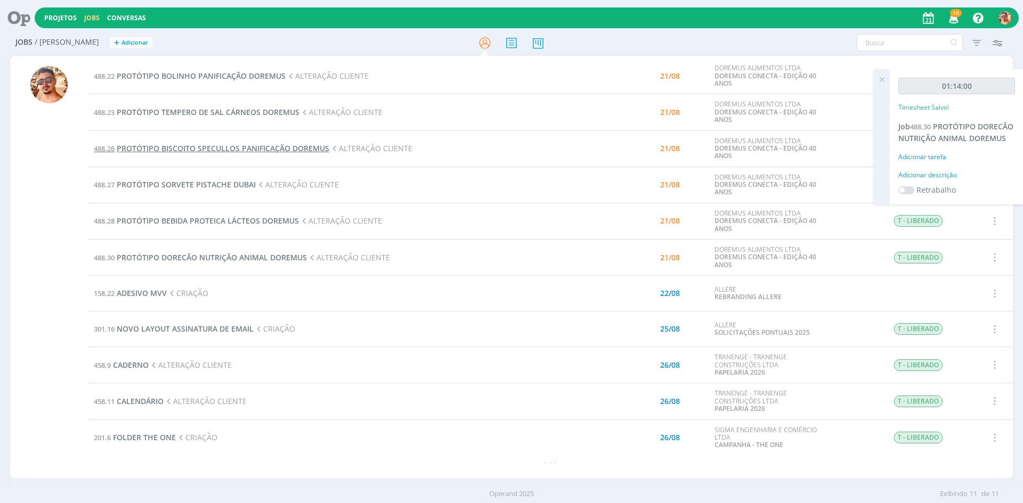
click at [306, 149] on span "PROTÓTIPO BISCOITO SPECULLOS PANIFICAÇÃO DOREMUS" at bounding box center [223, 148] width 213 height 10
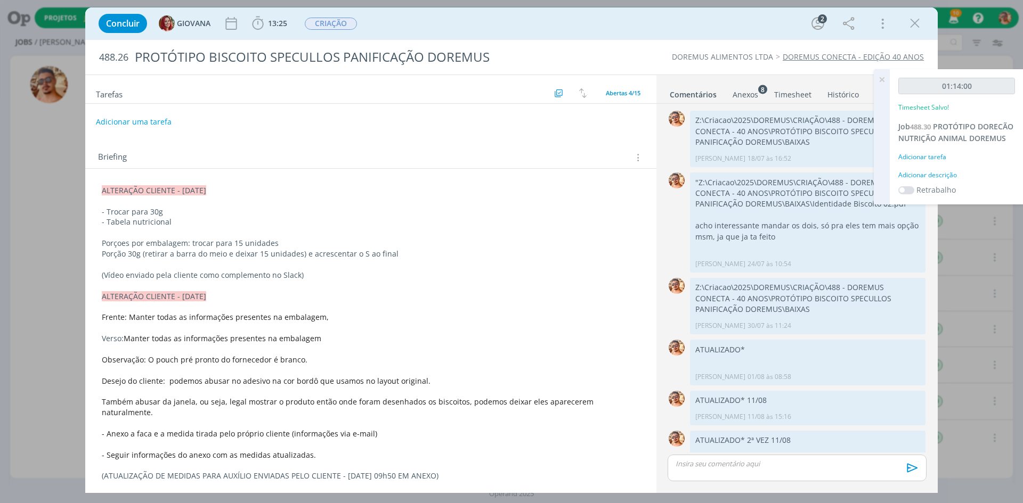
scroll to position [292, 0]
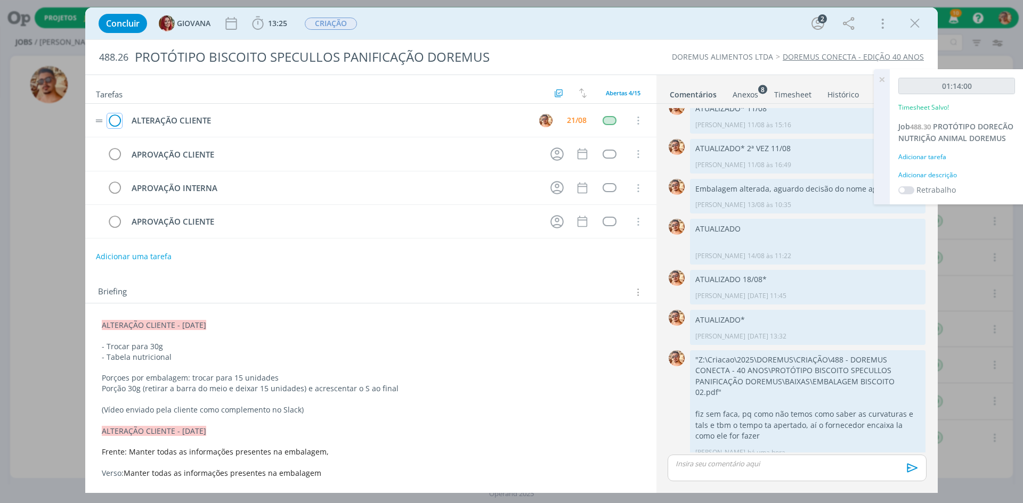
click at [113, 117] on icon "dialog" at bounding box center [114, 121] width 15 height 16
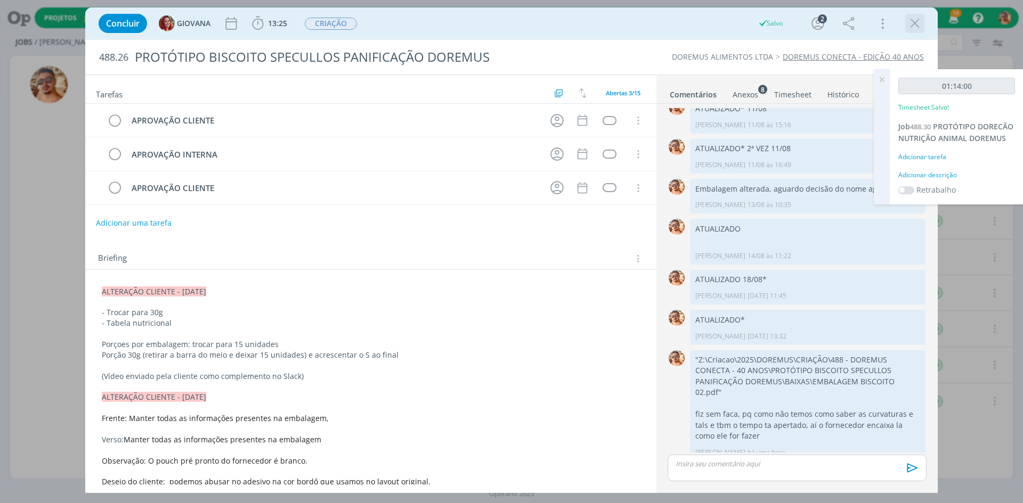
click at [915, 23] on icon "dialog" at bounding box center [915, 23] width 16 height 16
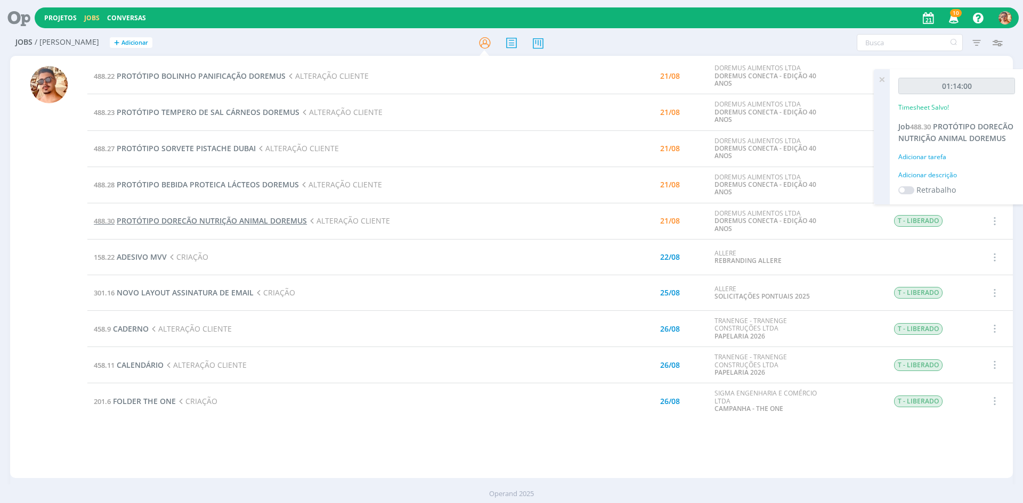
click at [247, 218] on span "PROTÓTIPO DORECÃO NUTRIÇÃO ANIMAL DOREMUS" at bounding box center [212, 221] width 190 height 10
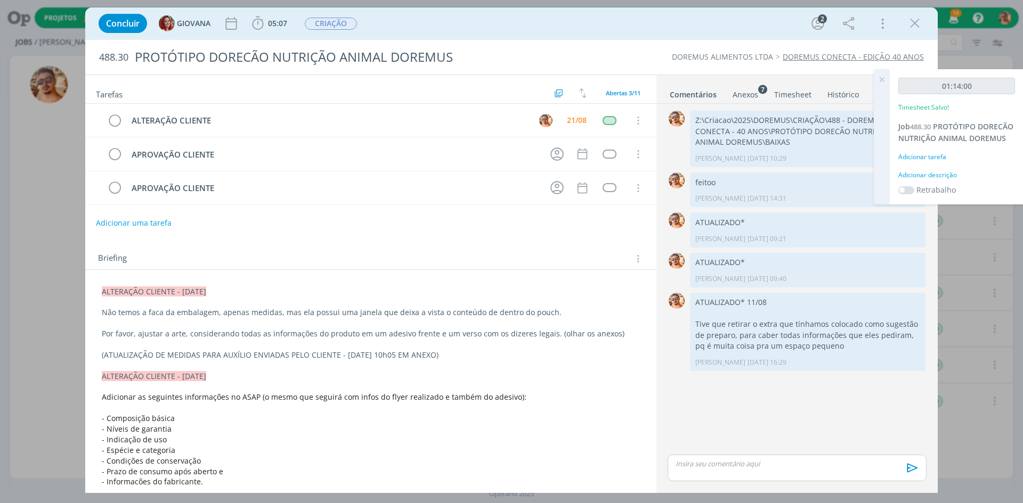
click at [782, 476] on div "dialog" at bounding box center [797, 468] width 259 height 27
click at [915, 474] on icon "dialog" at bounding box center [911, 472] width 16 height 16
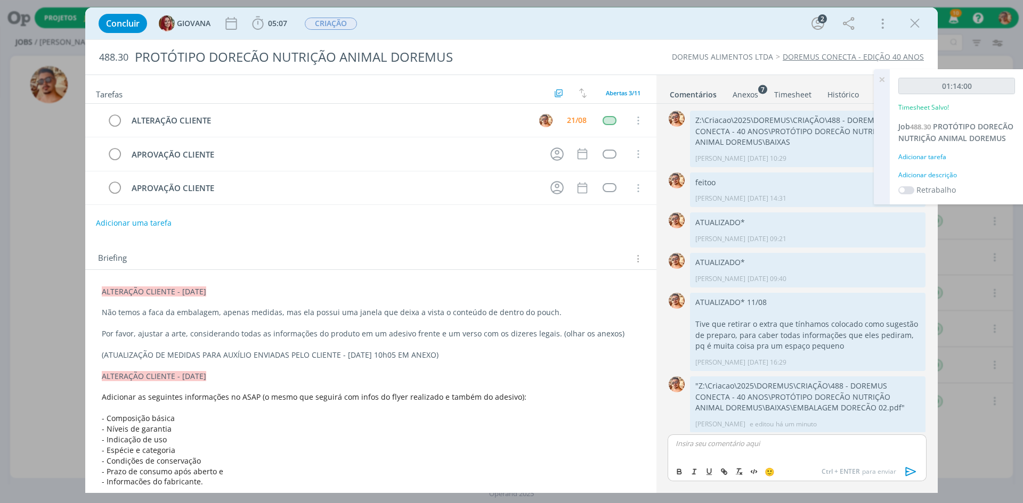
scroll to position [3, 0]
click at [120, 121] on icon "dialog" at bounding box center [114, 121] width 15 height 16
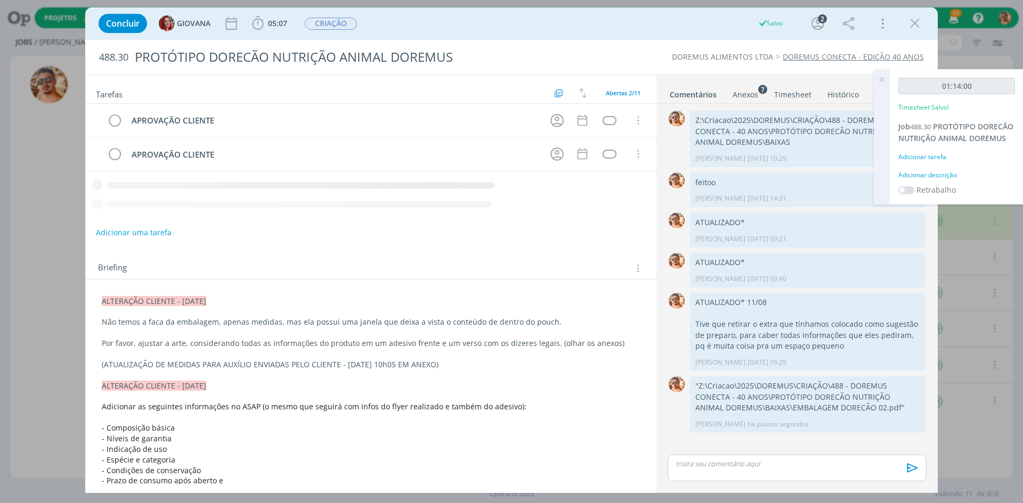
drag, startPoint x: 917, startPoint y: 21, endPoint x: 891, endPoint y: 77, distance: 61.5
click at [917, 21] on icon "dialog" at bounding box center [915, 23] width 16 height 16
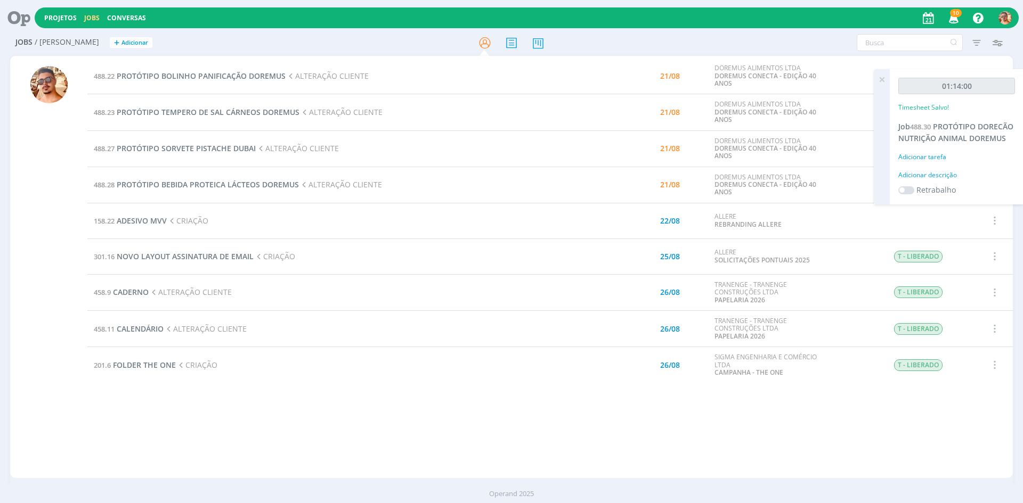
click at [880, 77] on div "Projetos Jobs Conversas 10 Notificações Central de Ajuda Área de Membros Implan…" at bounding box center [511, 251] width 1023 height 503
click at [220, 77] on span "PROTÓTIPO BOLINHO PANIFICAÇÃO DOREMUS" at bounding box center [201, 76] width 169 height 10
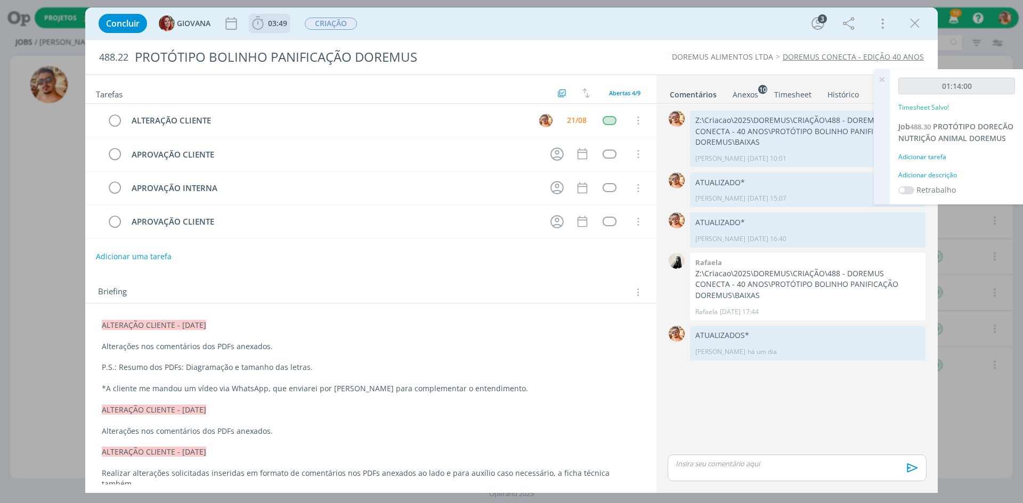
click at [281, 20] on span "03:49" at bounding box center [277, 23] width 19 height 10
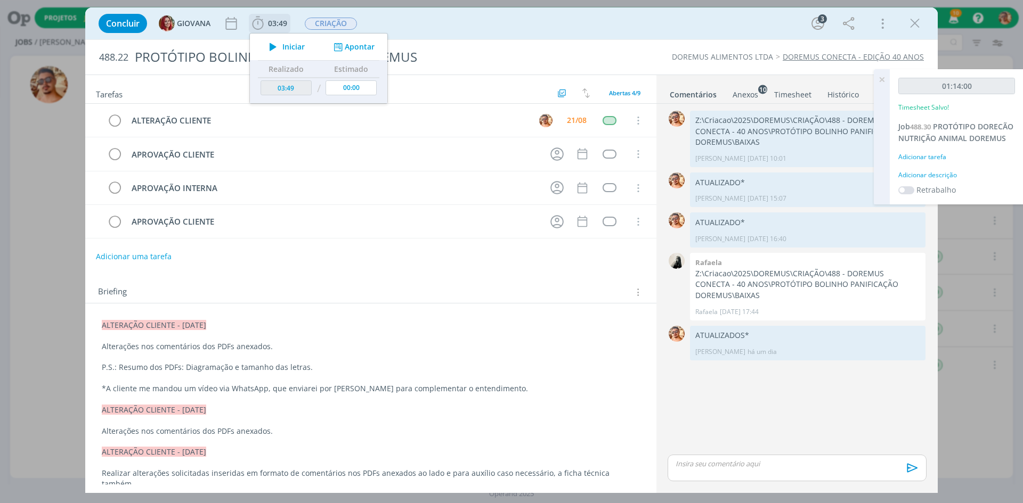
click at [298, 46] on span "Iniciar" at bounding box center [293, 46] width 22 height 7
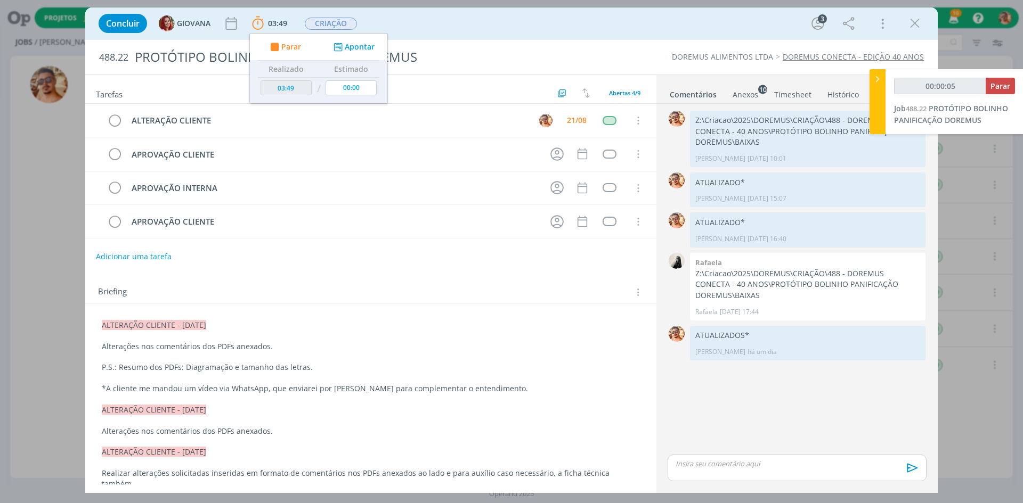
click at [742, 92] on div "Anexos 10" at bounding box center [746, 95] width 26 height 11
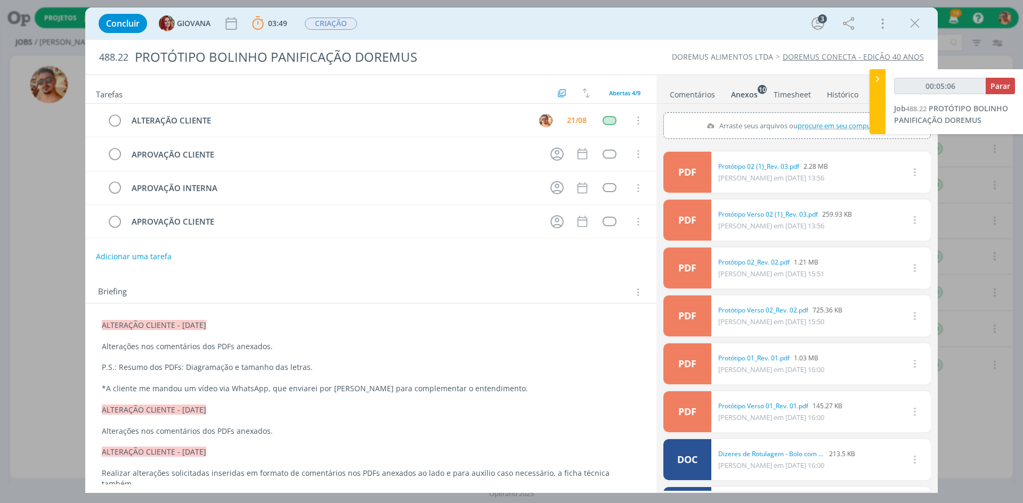
click at [708, 92] on link "Comentários" at bounding box center [692, 92] width 46 height 15
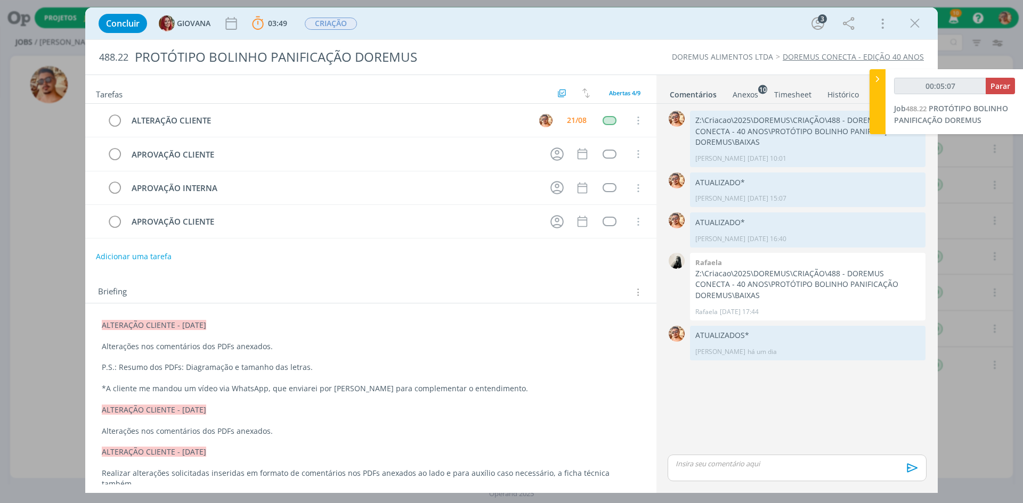
click at [768, 465] on p "dialog" at bounding box center [797, 464] width 242 height 10
type input "00:05:08"
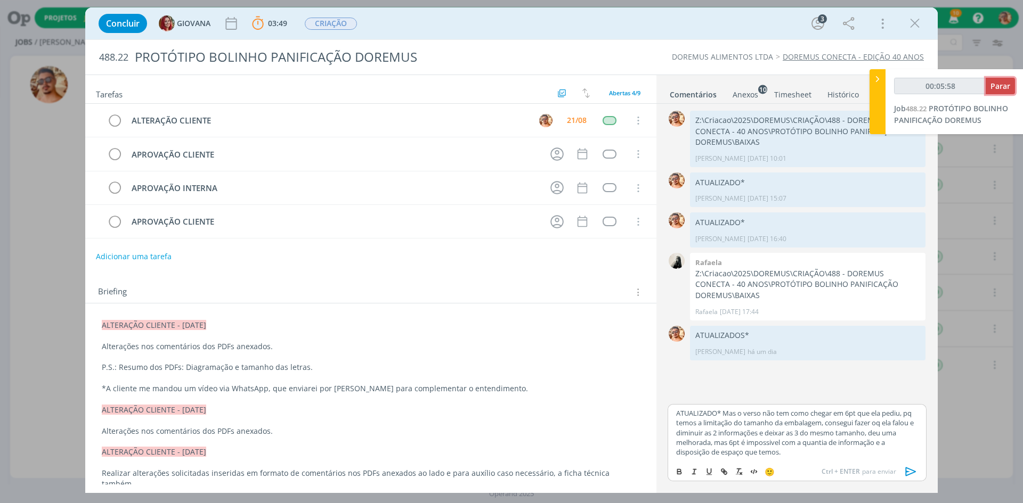
click at [998, 84] on span "Parar" at bounding box center [1000, 86] width 20 height 10
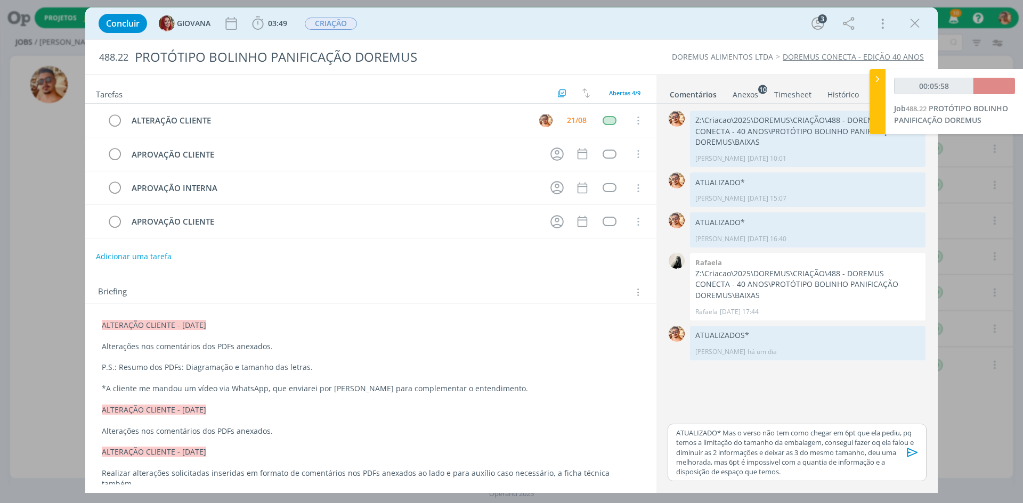
type input "00:06:00"
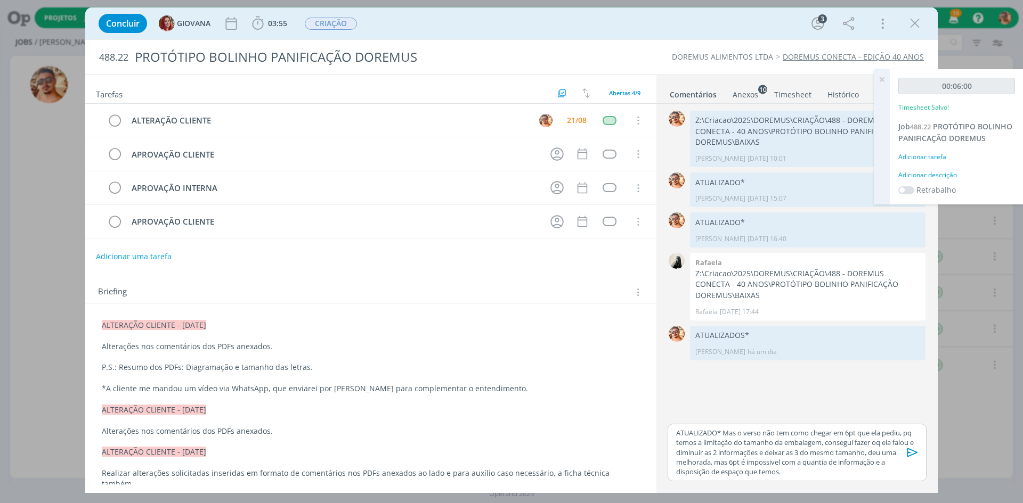
click at [914, 451] on icon "dialog" at bounding box center [912, 452] width 11 height 9
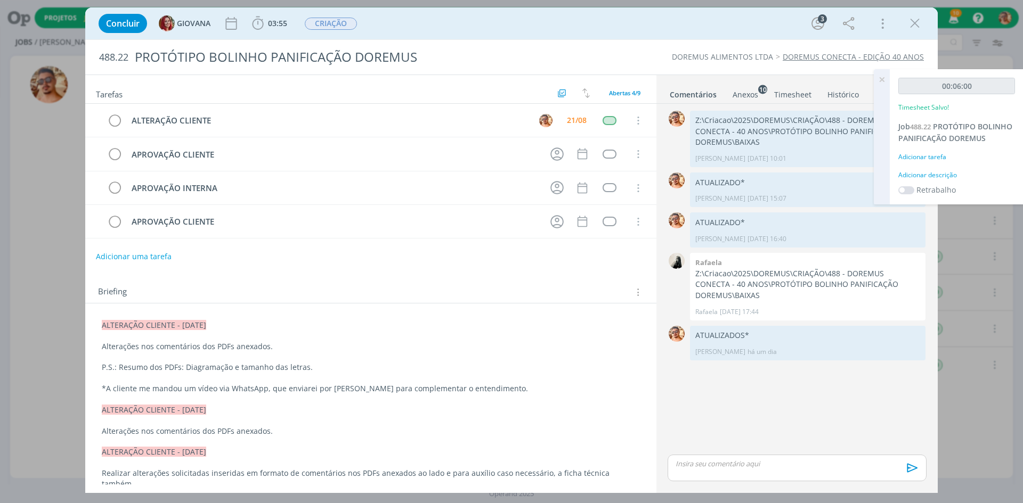
scroll to position [5, 0]
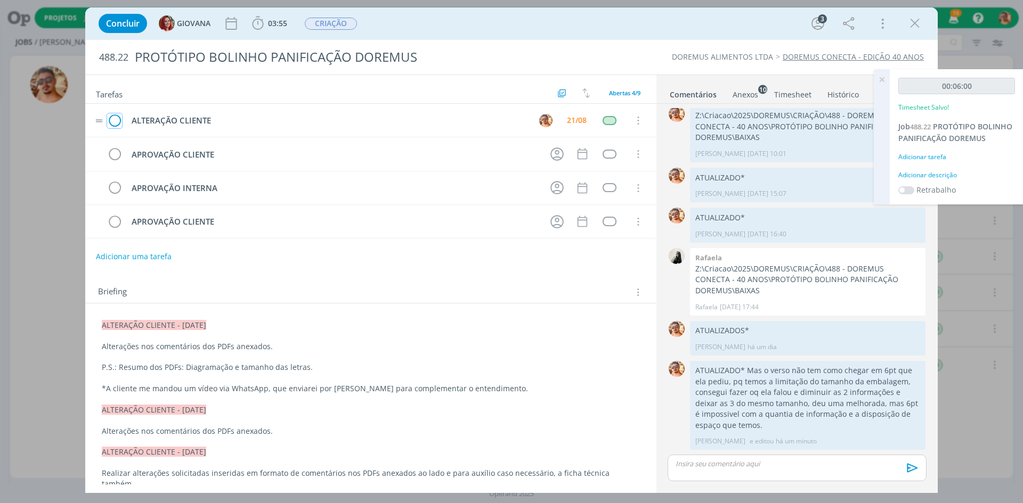
click at [115, 120] on icon "dialog" at bounding box center [114, 121] width 15 height 16
click at [919, 24] on icon "dialog" at bounding box center [915, 23] width 16 height 16
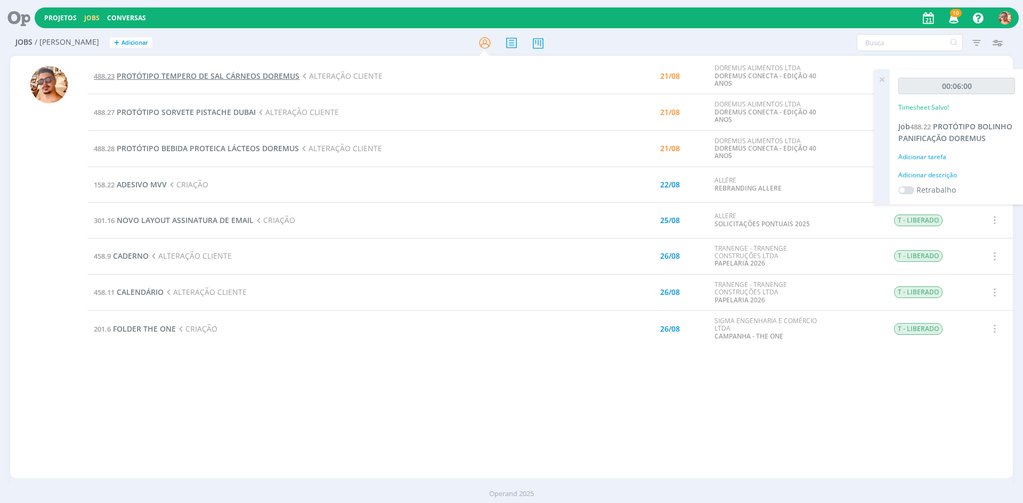
click at [209, 73] on span "PROTÓTIPO TEMPERO DE SAL CÁRNEOS DOREMUS" at bounding box center [208, 76] width 183 height 10
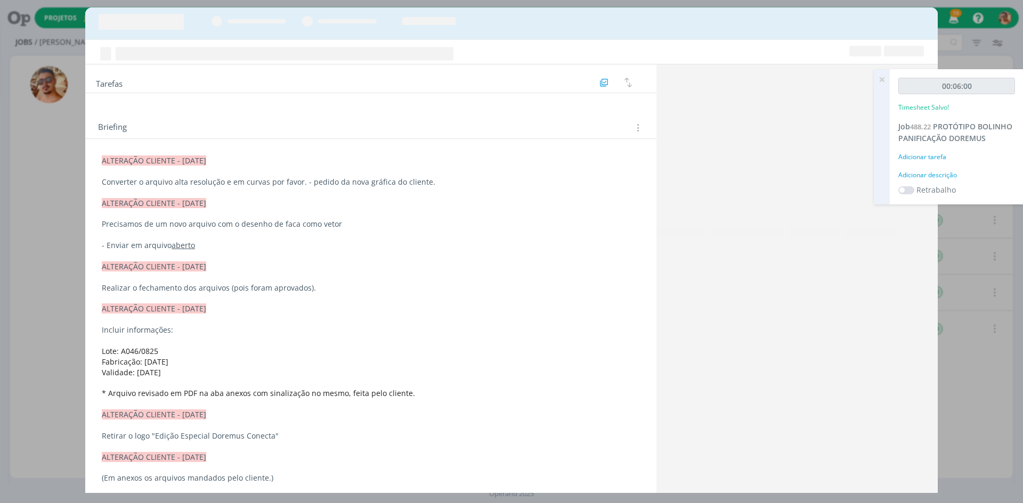
scroll to position [108, 0]
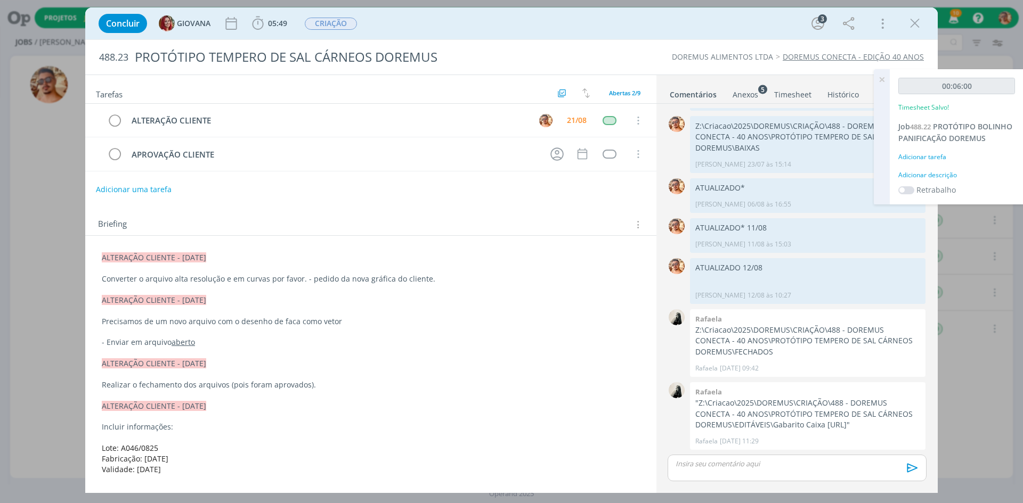
click at [749, 94] on div "Anexos 5" at bounding box center [746, 95] width 26 height 11
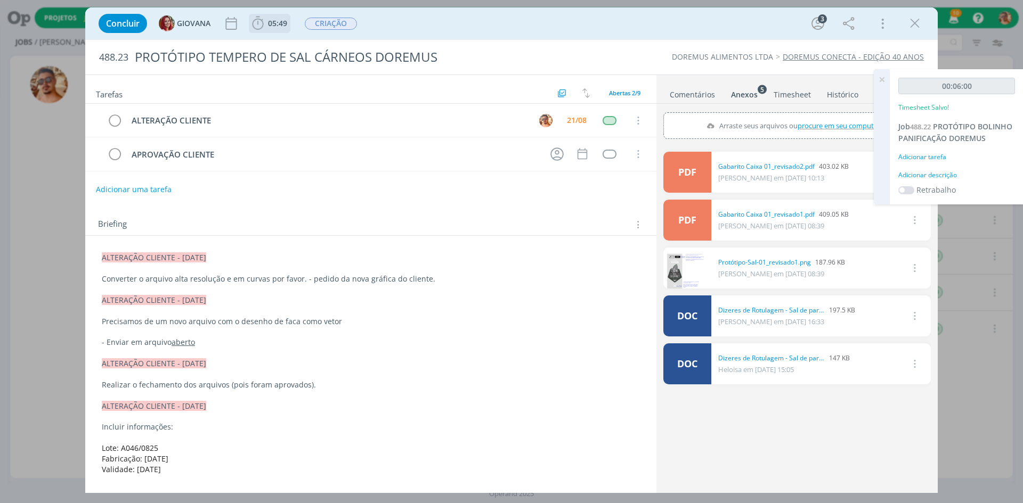
click at [259, 25] on icon "dialog" at bounding box center [258, 23] width 16 height 16
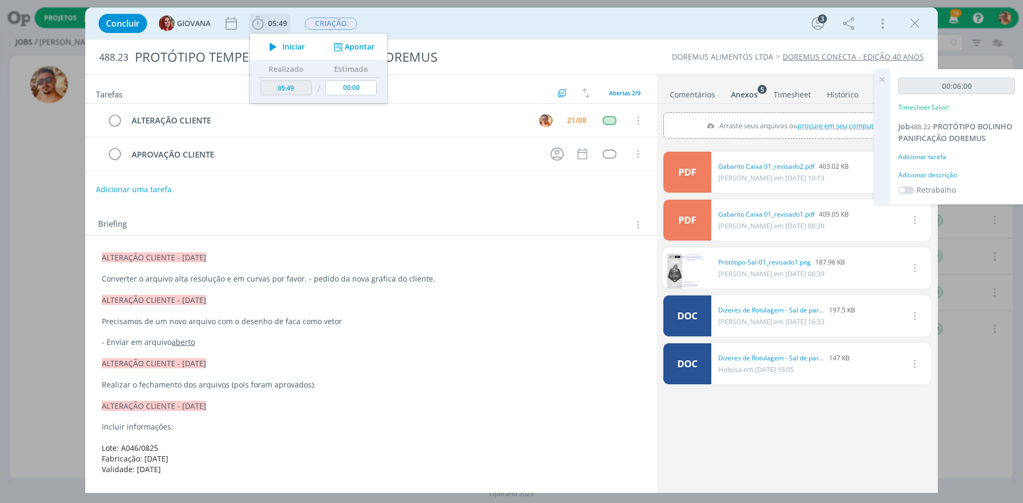
click at [280, 45] on icon "dialog" at bounding box center [273, 47] width 19 height 14
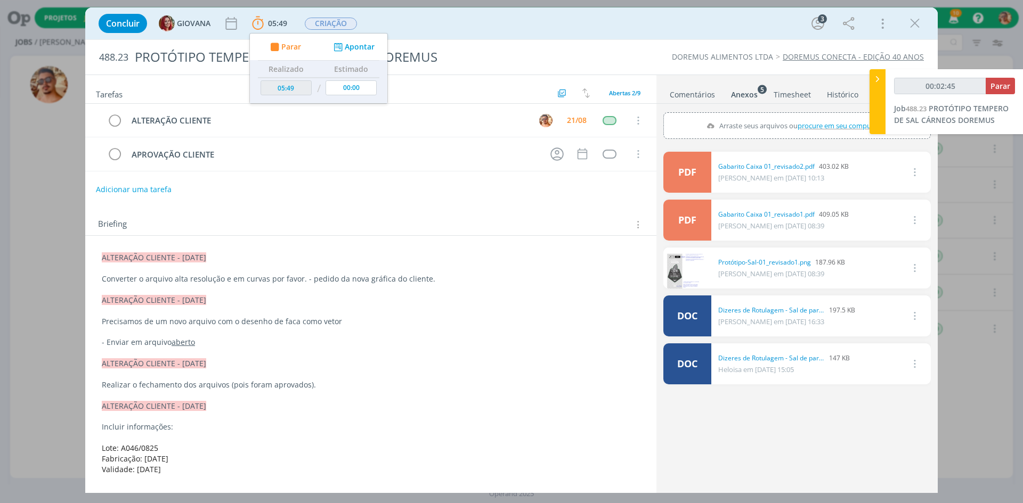
click at [688, 91] on link "Comentários" at bounding box center [692, 92] width 46 height 15
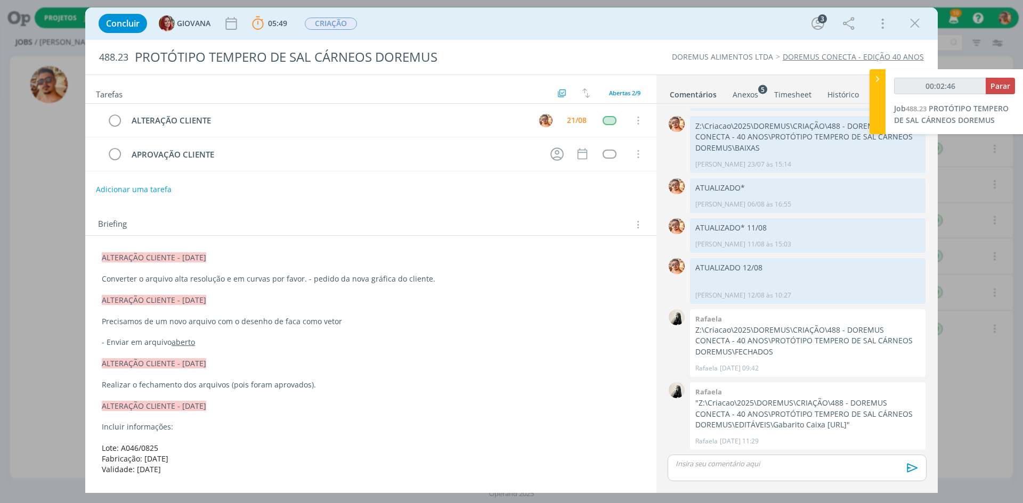
click at [724, 467] on p "dialog" at bounding box center [797, 464] width 242 height 10
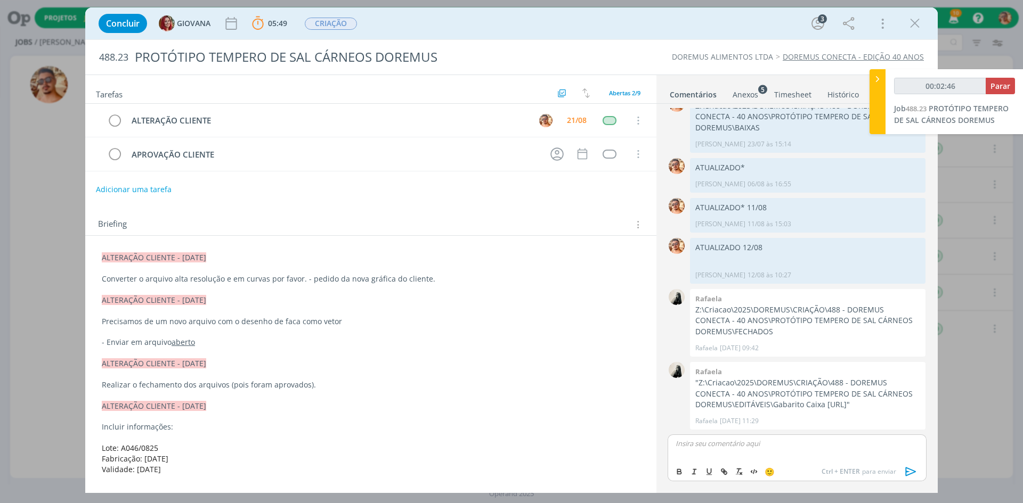
type input "00:02:47"
click at [906, 475] on icon "dialog" at bounding box center [911, 471] width 11 height 9
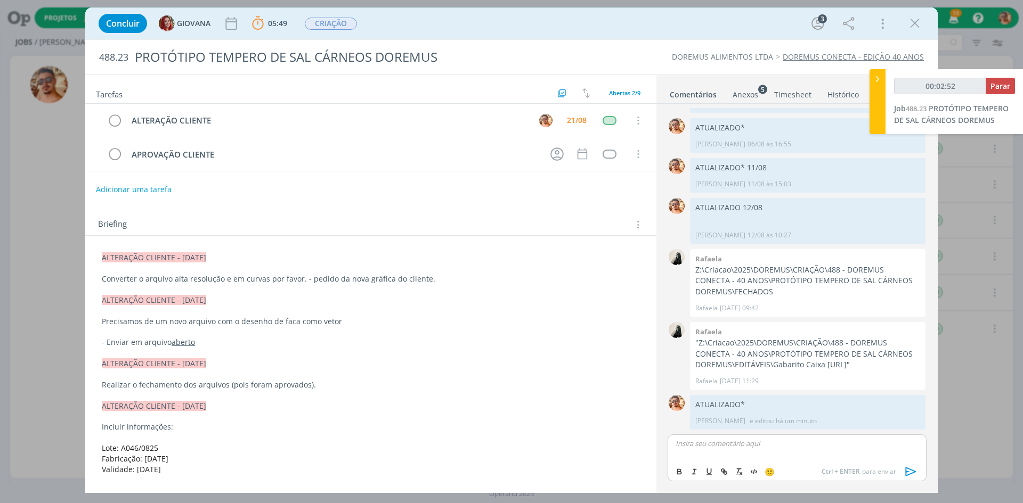
click at [992, 83] on span "Parar" at bounding box center [1000, 86] width 20 height 10
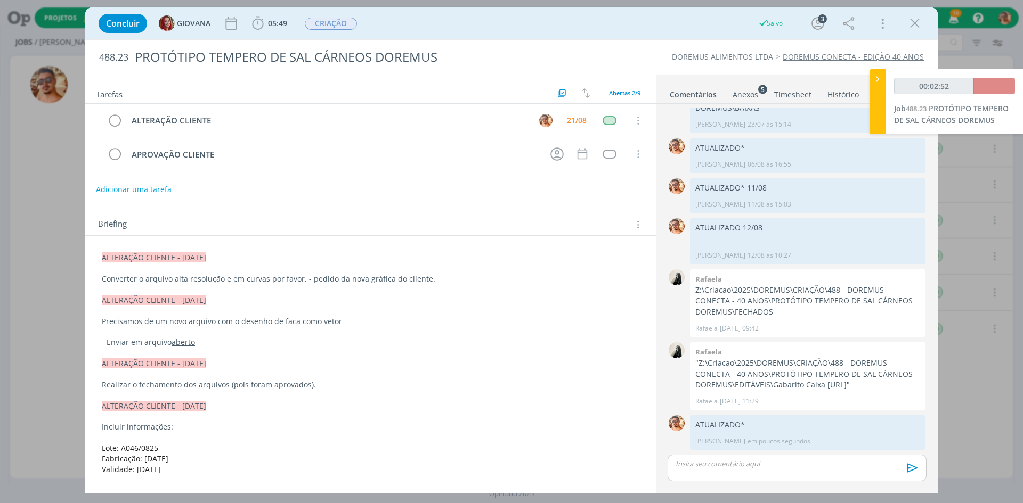
type input "00:03:00"
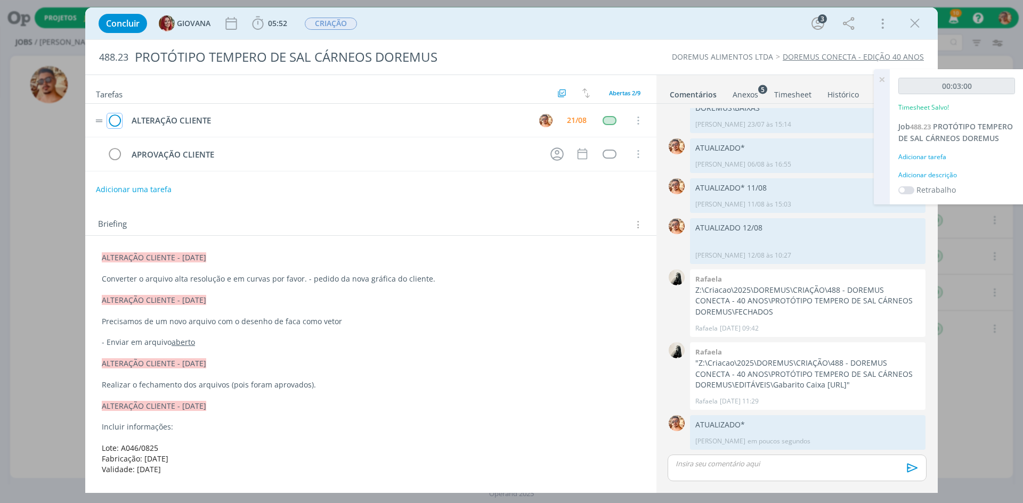
click at [112, 121] on icon "dialog" at bounding box center [114, 121] width 15 height 16
click at [918, 26] on icon "dialog" at bounding box center [915, 23] width 16 height 16
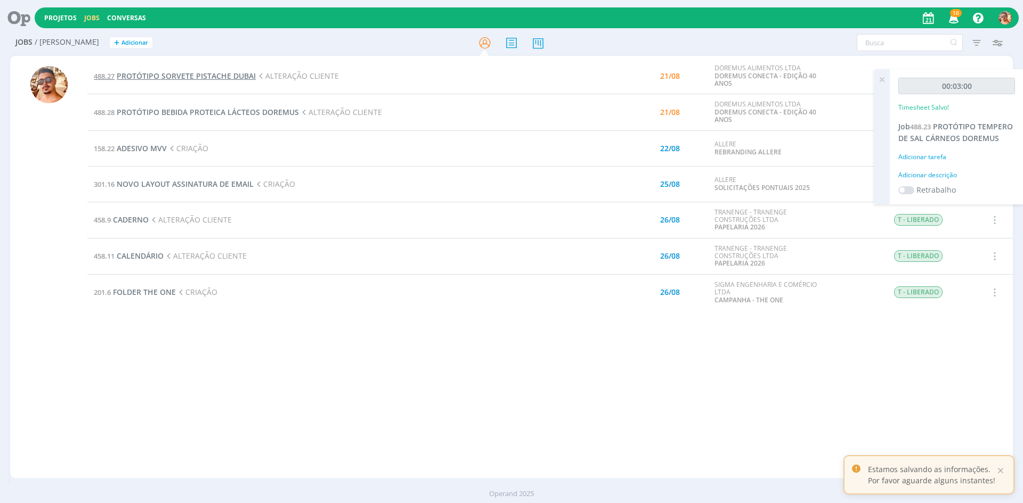
click at [214, 75] on span "PROTÓTIPO SORVETE PISTACHE DUBAI" at bounding box center [186, 76] width 139 height 10
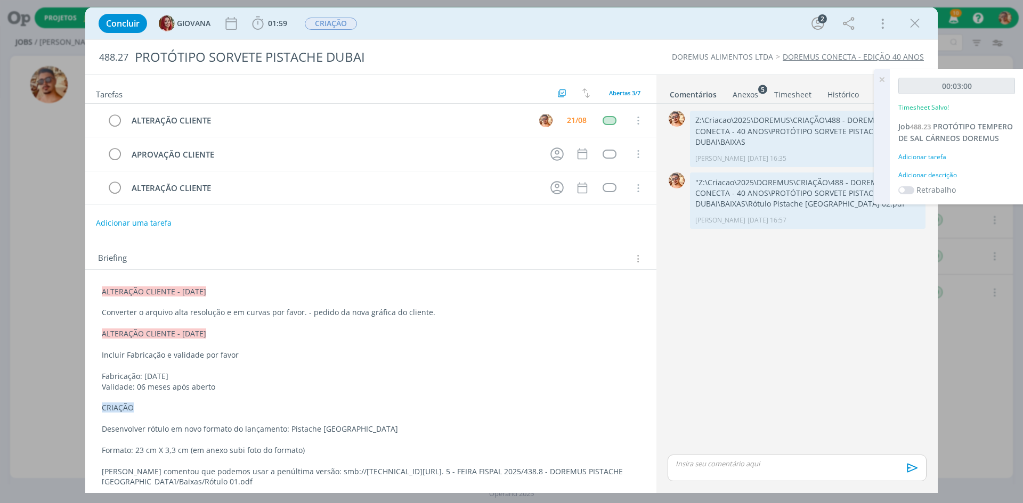
click at [719, 470] on div "dialog" at bounding box center [797, 468] width 259 height 27
drag, startPoint x: 817, startPoint y: 444, endPoint x: 816, endPoint y: 453, distance: 9.1
click at [817, 444] on p "dialog" at bounding box center [797, 443] width 242 height 10
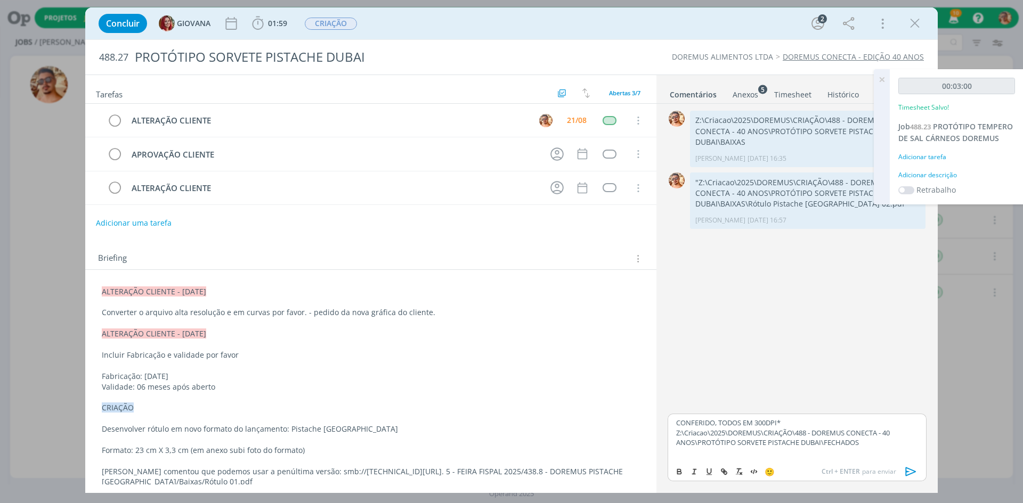
click at [789, 427] on p "CONFERIDO, TODOS EM 300DPI*" at bounding box center [797, 423] width 242 height 10
drag, startPoint x: 743, startPoint y: 415, endPoint x: 720, endPoint y: 416, distance: 22.9
click at [720, 416] on p "CONFERIDO, TODOS EM 300DPI*" at bounding box center [797, 414] width 242 height 10
click at [913, 468] on icon "dialog" at bounding box center [911, 472] width 16 height 16
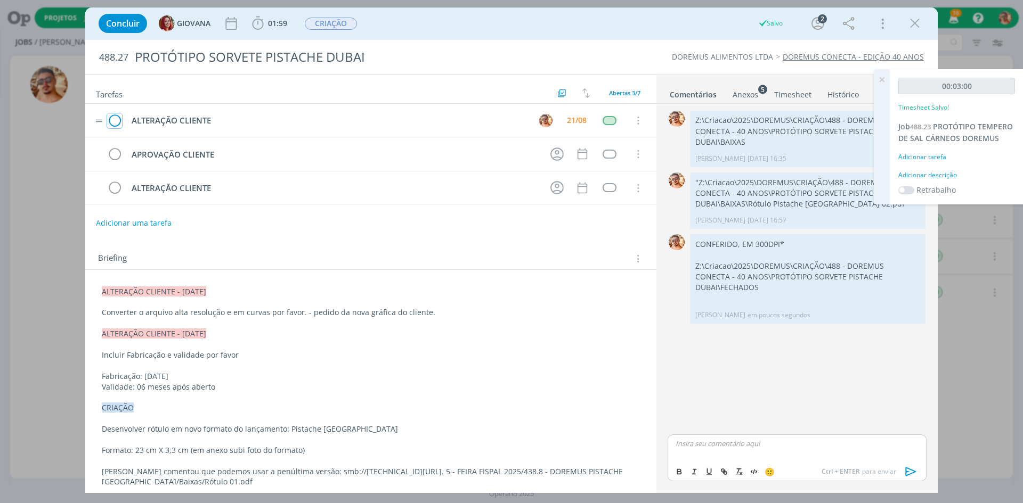
click at [117, 117] on icon "dialog" at bounding box center [114, 121] width 15 height 16
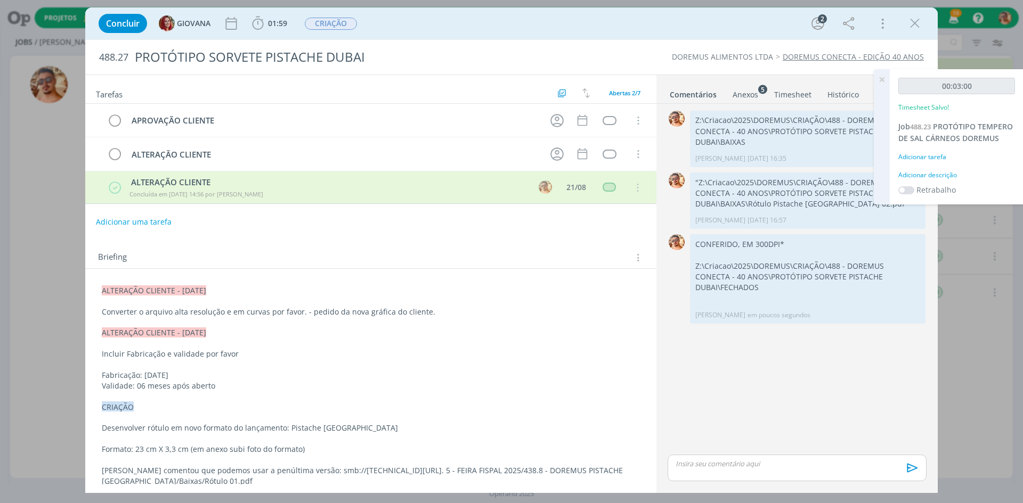
click at [924, 21] on div "Concluir GIOVANA 01:59 Iniciar Apontar Data * 21/08/2025 Horas * 00:00 Tarefa S…" at bounding box center [511, 24] width 836 height 26
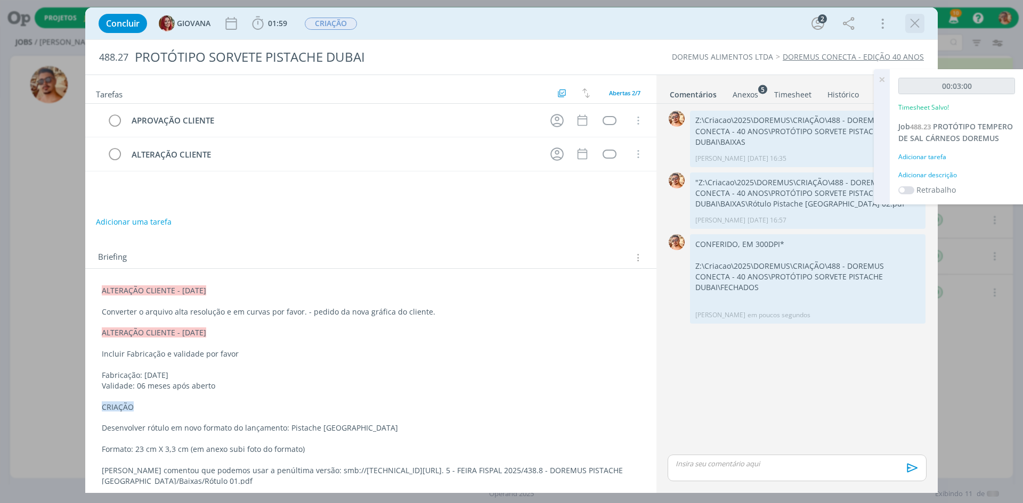
click at [918, 23] on icon "dialog" at bounding box center [915, 23] width 16 height 16
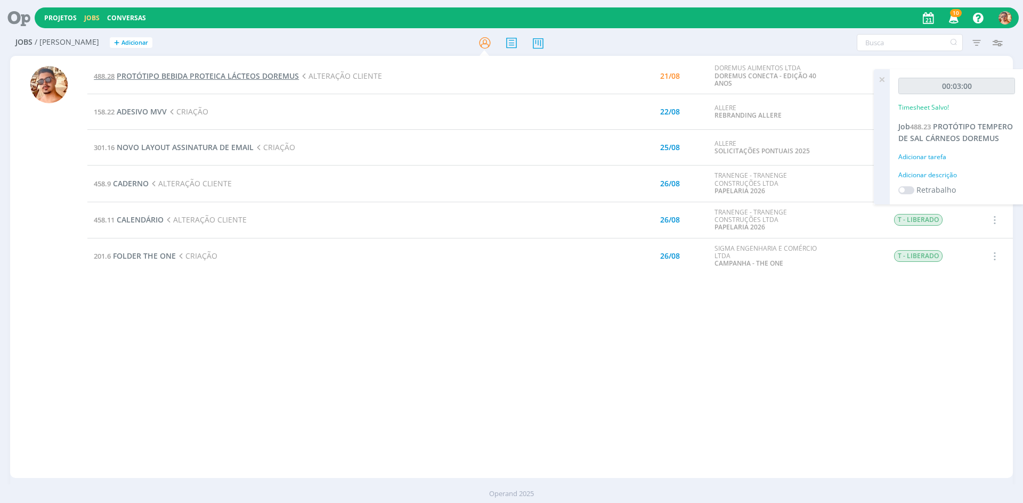
click at [244, 75] on span "PROTÓTIPO BEBIDA PROTEICA LÁCTEOS DOREMUS" at bounding box center [208, 76] width 182 height 10
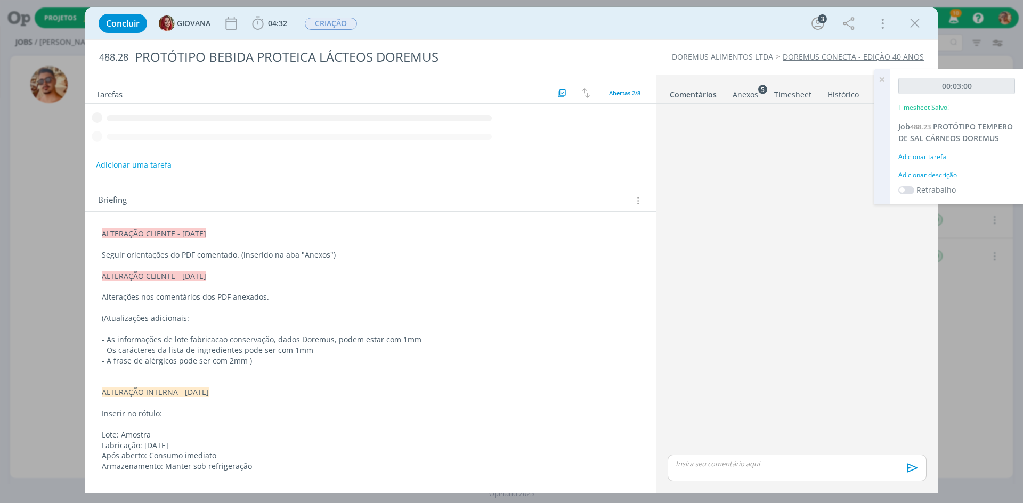
scroll to position [129, 0]
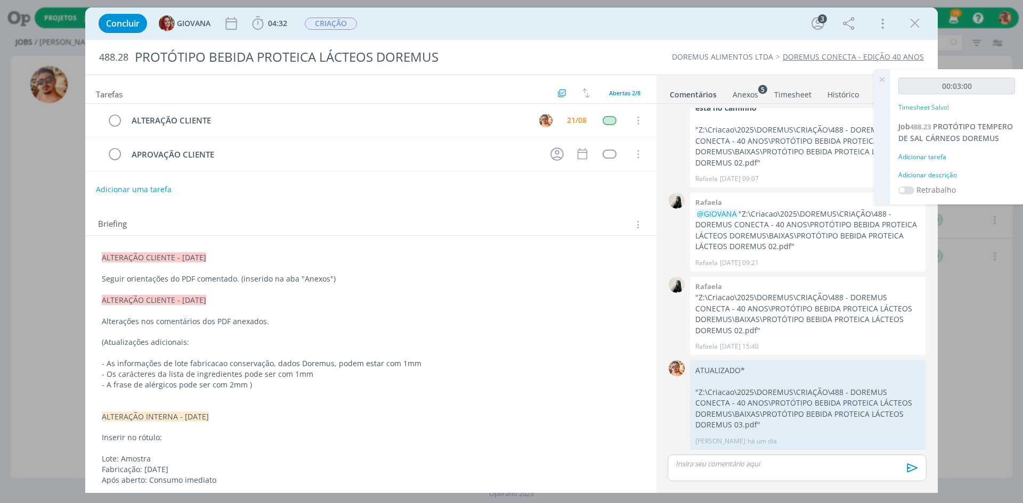
click at [749, 90] on div "Anexos 5" at bounding box center [746, 95] width 26 height 11
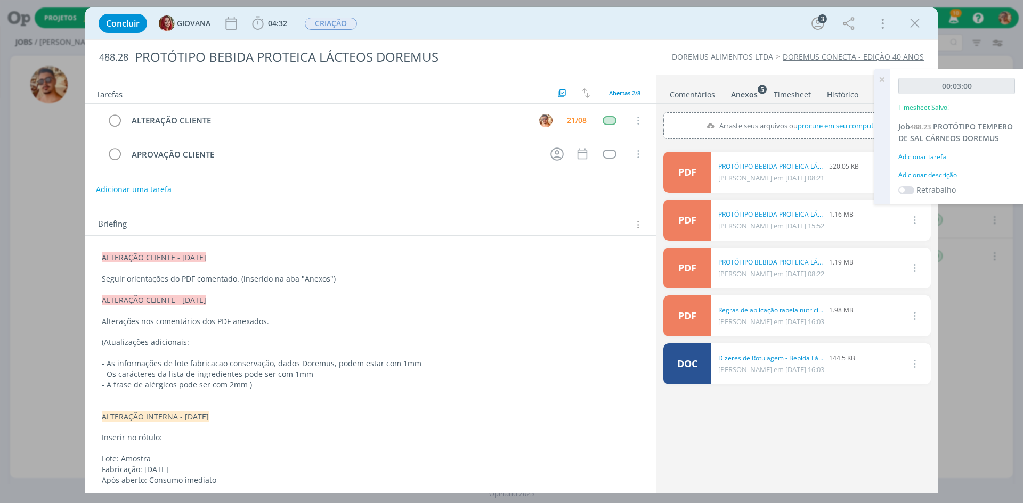
click at [870, 85] on li "Histórico" at bounding box center [849, 92] width 47 height 15
click at [879, 83] on icon at bounding box center [881, 79] width 19 height 21
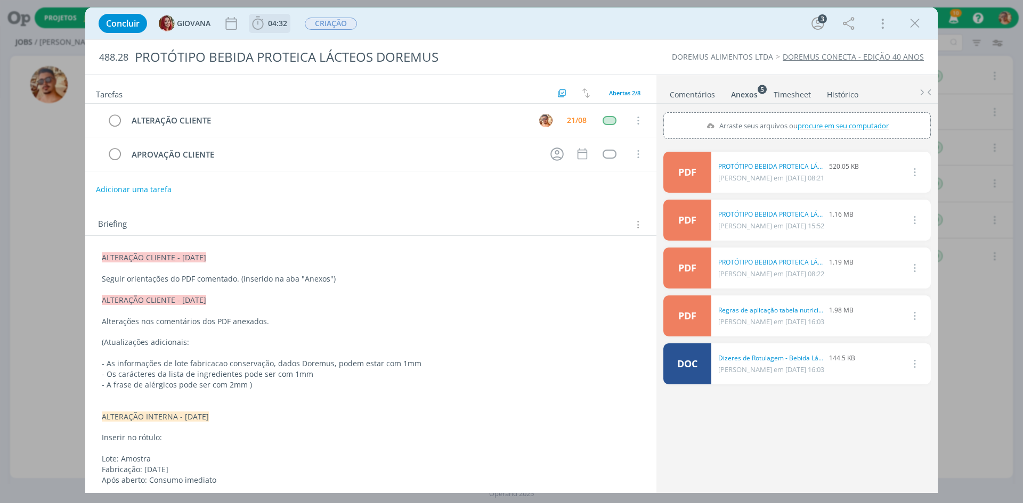
click at [279, 23] on span "04:32" at bounding box center [277, 23] width 19 height 10
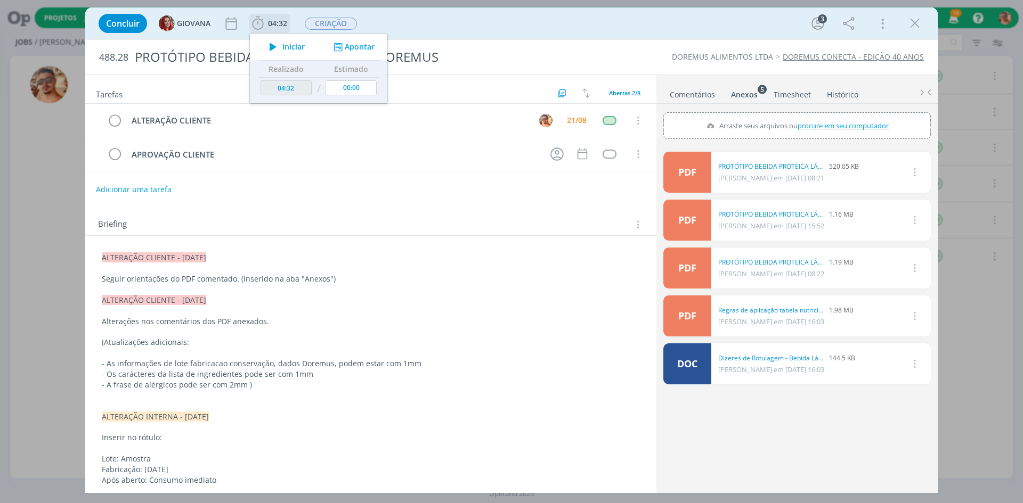
click at [299, 48] on span "Iniciar" at bounding box center [293, 46] width 22 height 7
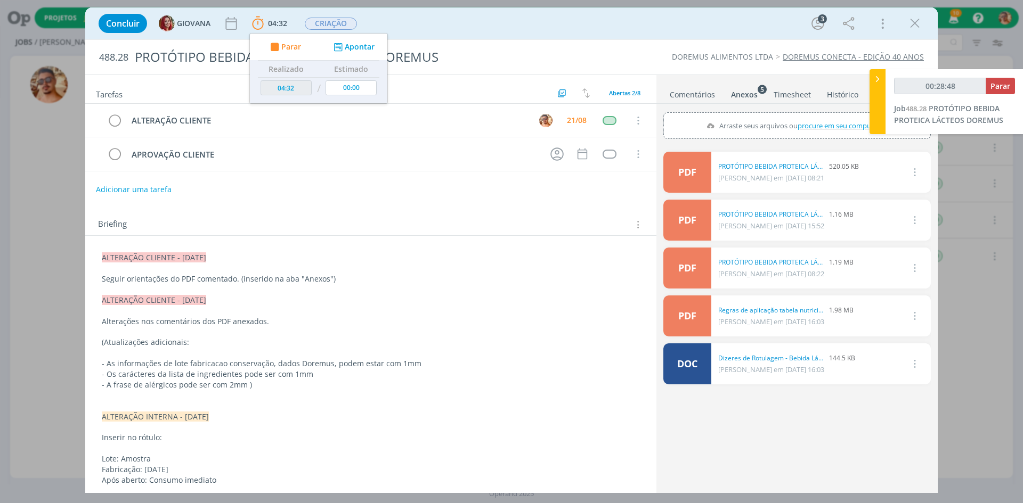
click at [693, 91] on link "Comentários" at bounding box center [692, 92] width 46 height 15
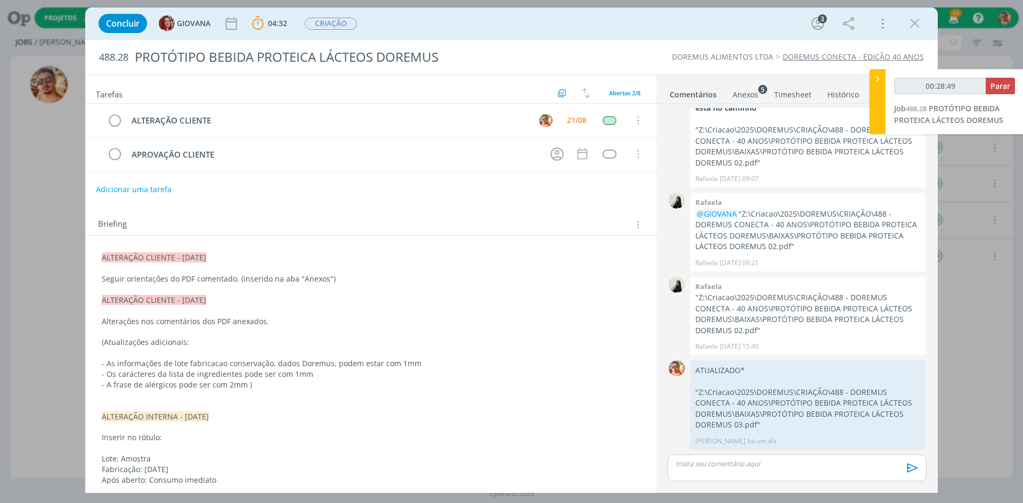
click at [728, 455] on div "dialog" at bounding box center [797, 468] width 259 height 27
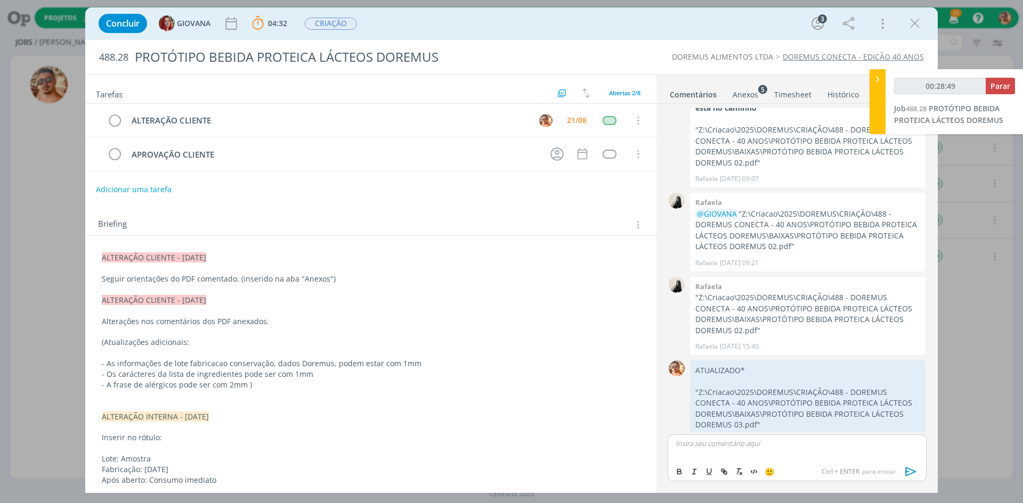
scroll to position [149, 0]
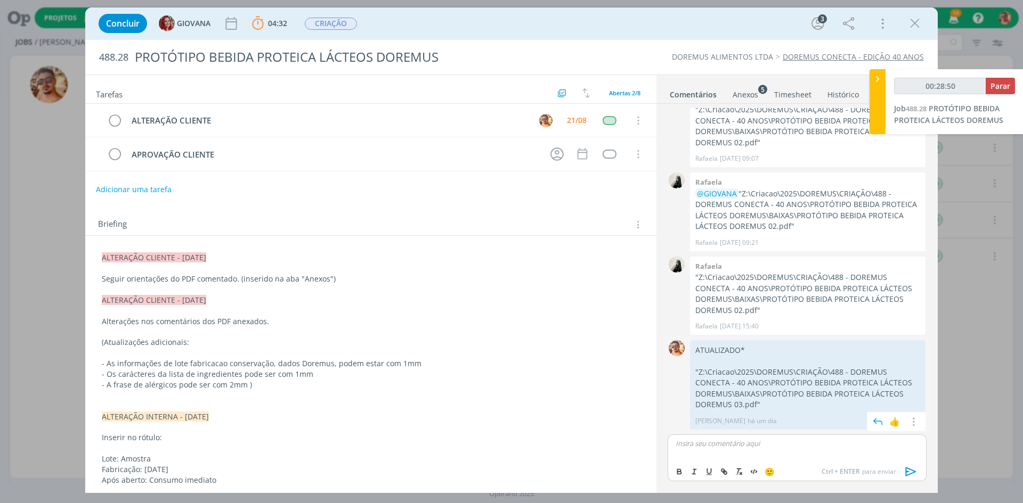
type input "00:28:51"
click at [906, 466] on icon "dialog" at bounding box center [911, 472] width 16 height 16
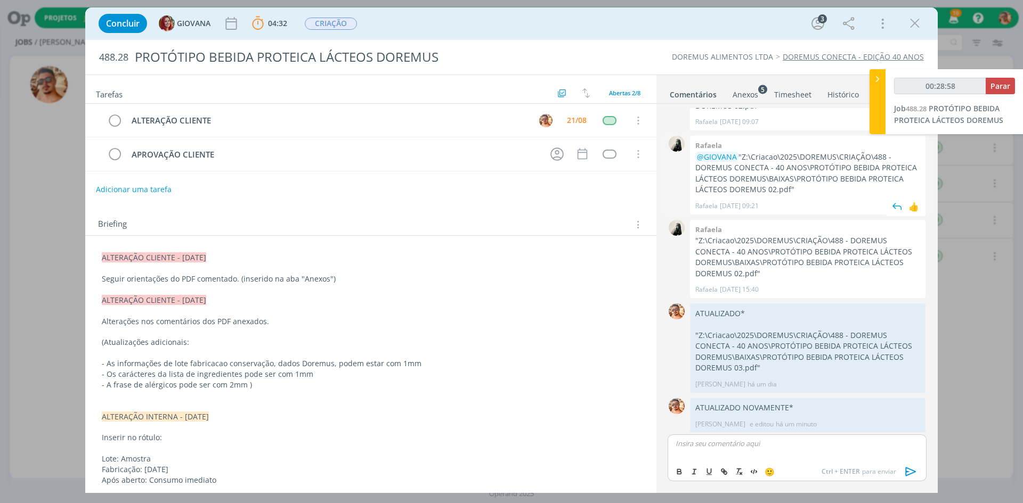
scroll to position [189, 0]
type input "00:28:59"
click at [992, 82] on span "Parar" at bounding box center [1000, 86] width 20 height 10
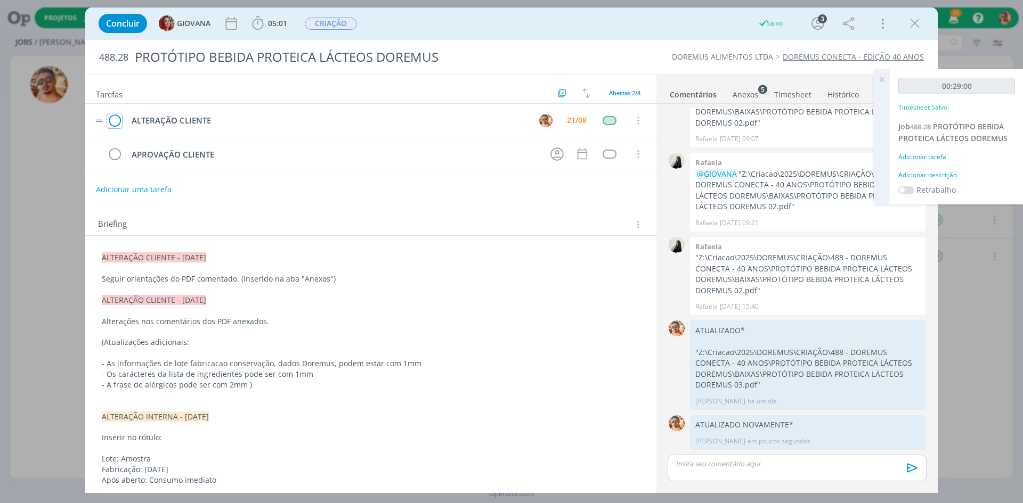
click at [115, 118] on icon "dialog" at bounding box center [114, 121] width 15 height 16
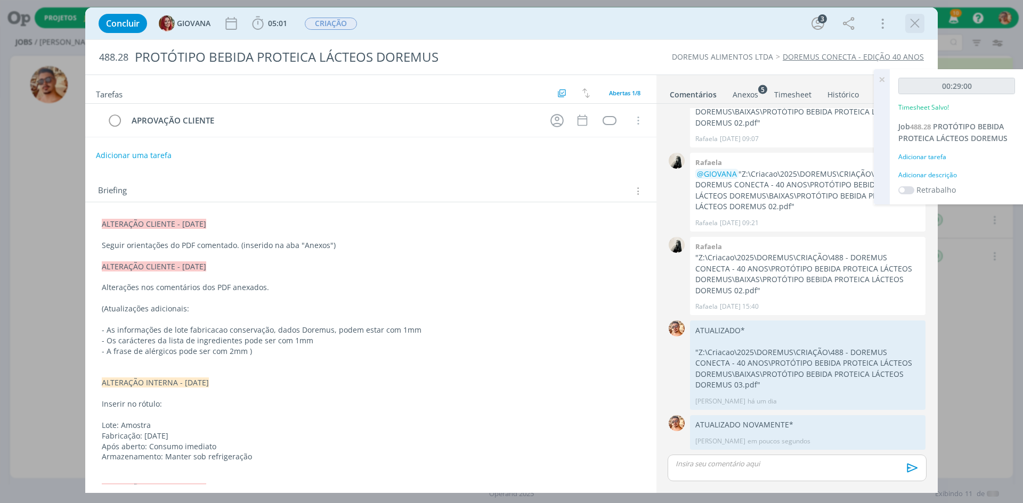
click at [917, 27] on icon "dialog" at bounding box center [915, 23] width 16 height 16
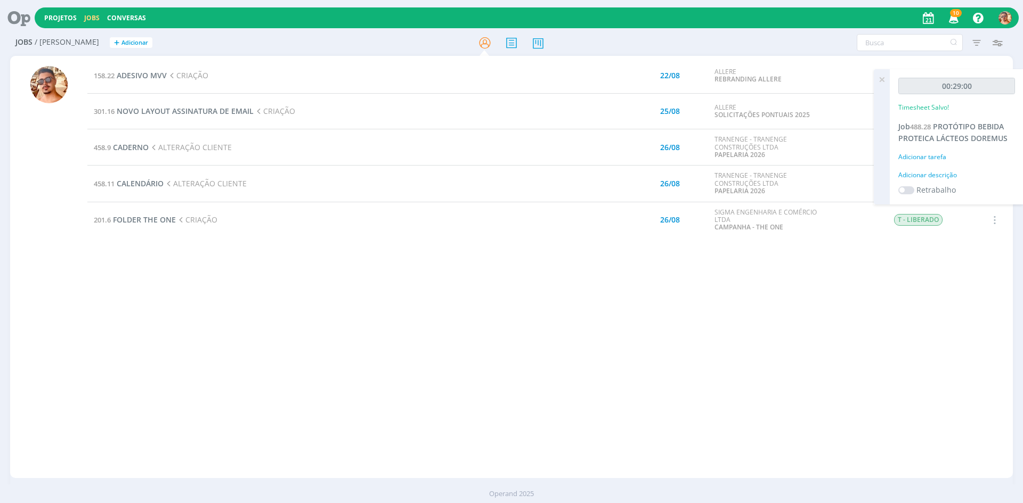
click at [143, 83] on td "158.22 ADESIVO MVV CRIAÇÃO" at bounding box center [327, 76] width 480 height 36
click at [145, 76] on span "ADESIVO MVV" at bounding box center [142, 75] width 50 height 10
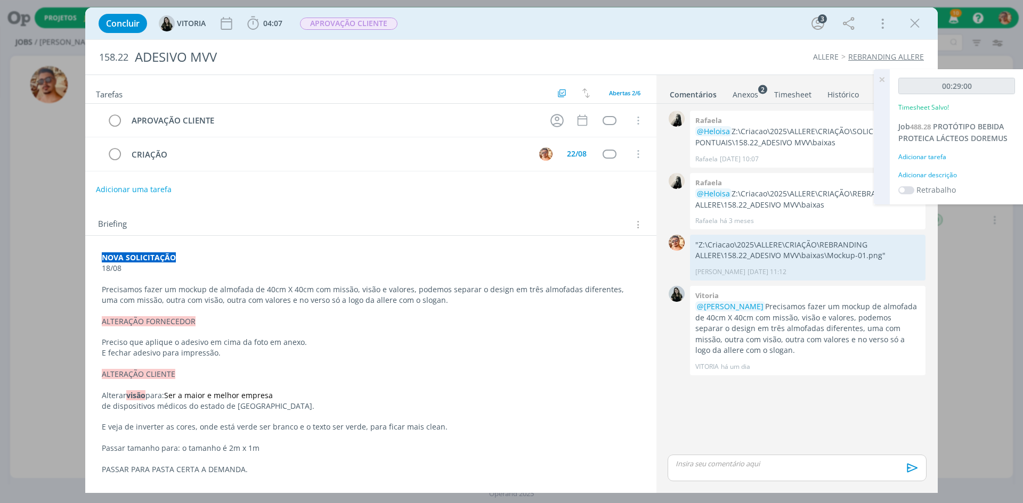
click at [921, 28] on icon "dialog" at bounding box center [915, 23] width 16 height 16
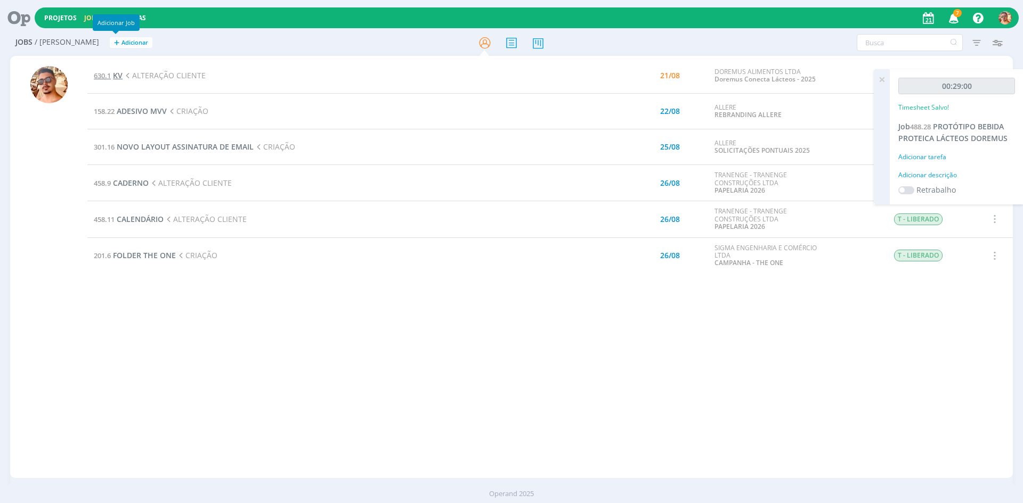
click at [115, 74] on span "KV" at bounding box center [118, 75] width 10 height 10
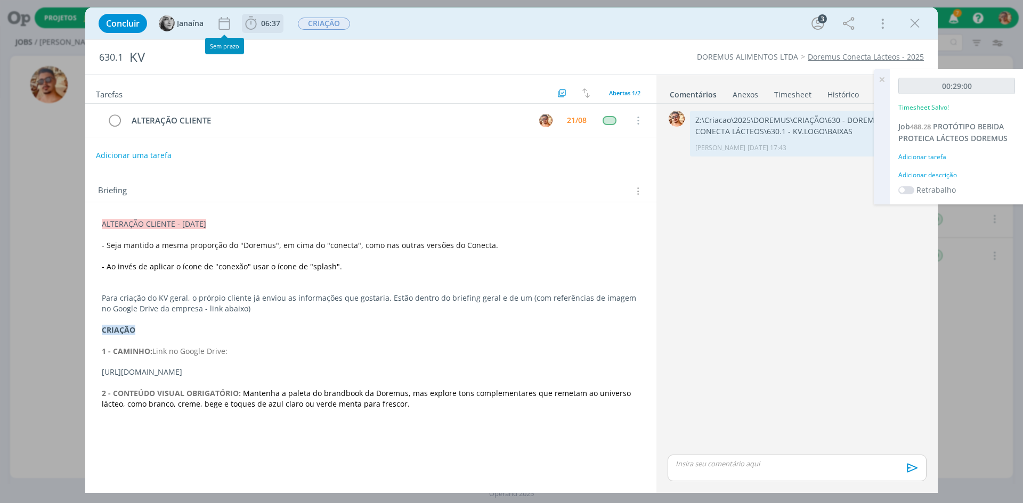
click at [258, 21] on icon "dialog" at bounding box center [251, 23] width 16 height 16
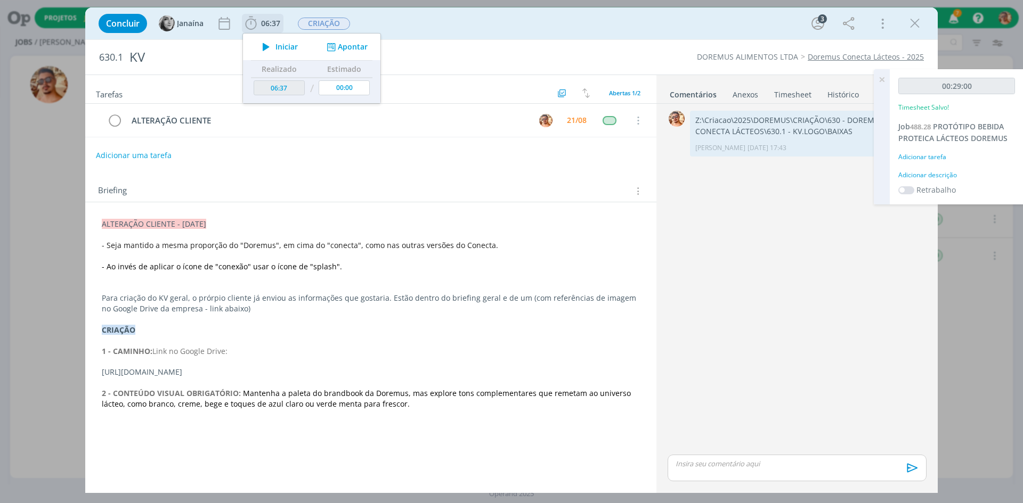
click at [287, 47] on span "Iniciar" at bounding box center [286, 46] width 22 height 7
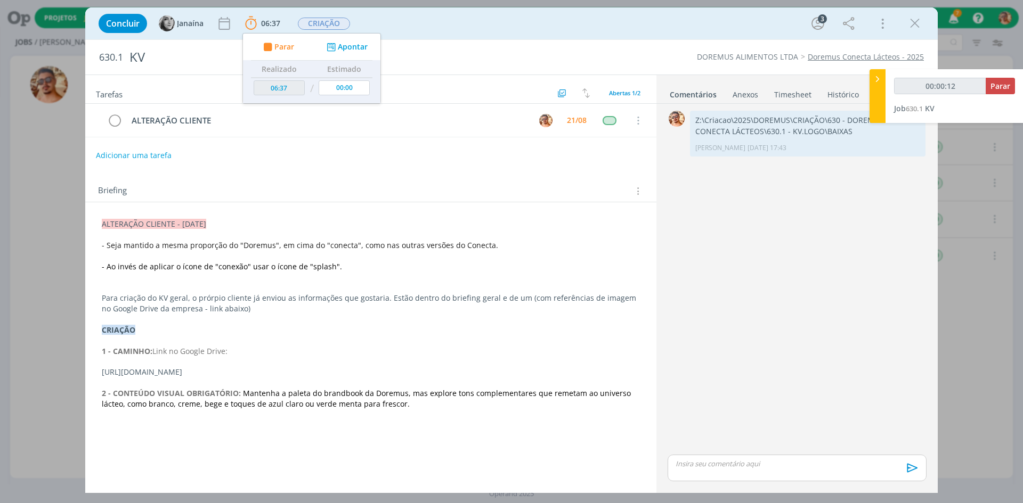
click at [749, 99] on div "Anexos 0" at bounding box center [746, 95] width 26 height 11
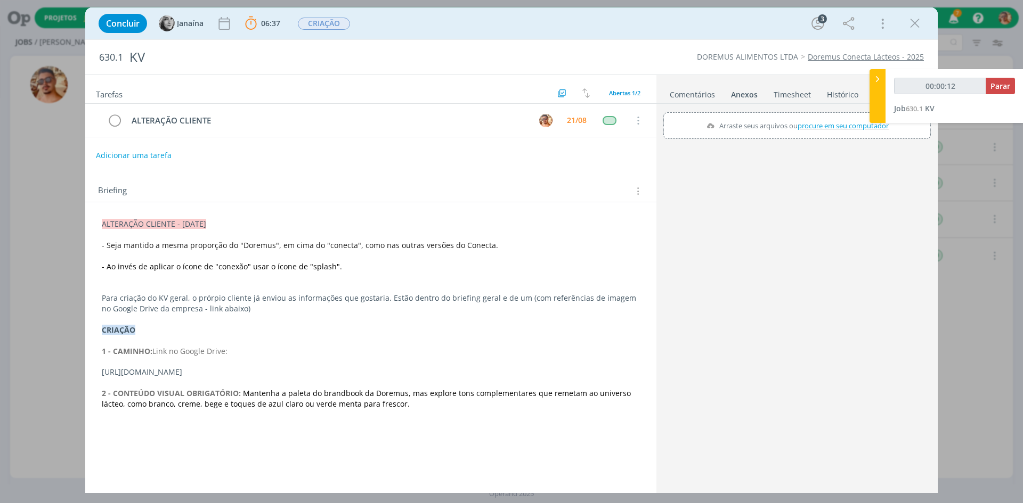
click at [703, 99] on link "Comentários" at bounding box center [692, 92] width 46 height 15
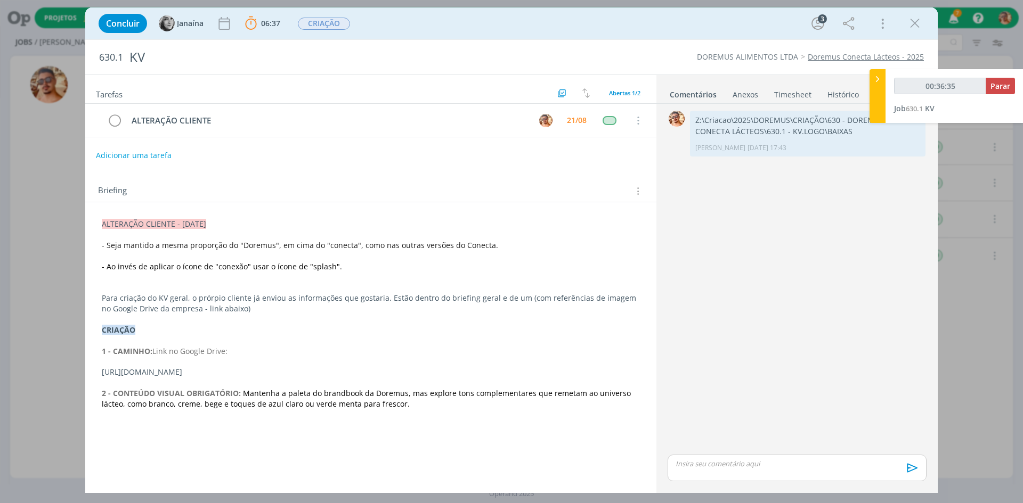
type input "00:37:35"
